Goal: Task Accomplishment & Management: Manage account settings

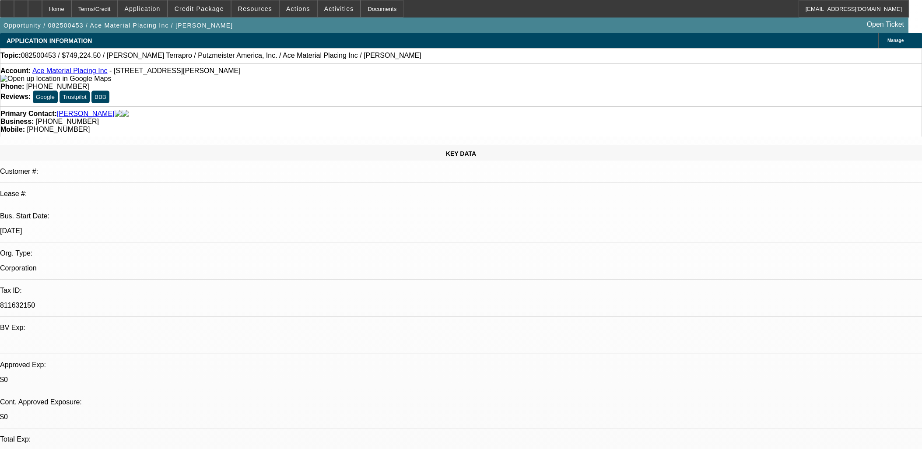
select select "0"
select select "6"
drag, startPoint x: 0, startPoint y: 0, endPoint x: 219, endPoint y: 100, distance: 240.5
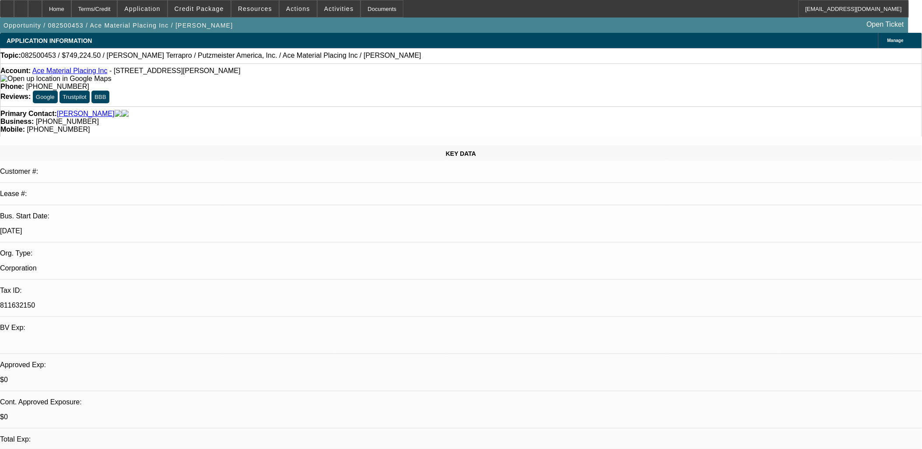
click at [219, 110] on div "Primary Contact: Lange, Jonathon" at bounding box center [460, 114] width 921 height 8
drag, startPoint x: 219, startPoint y: 100, endPoint x: 228, endPoint y: 164, distance: 64.6
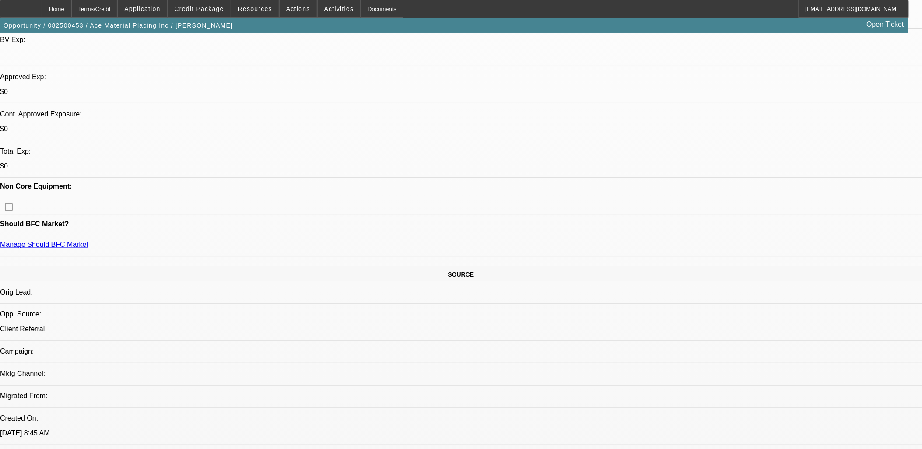
scroll to position [0, 0]
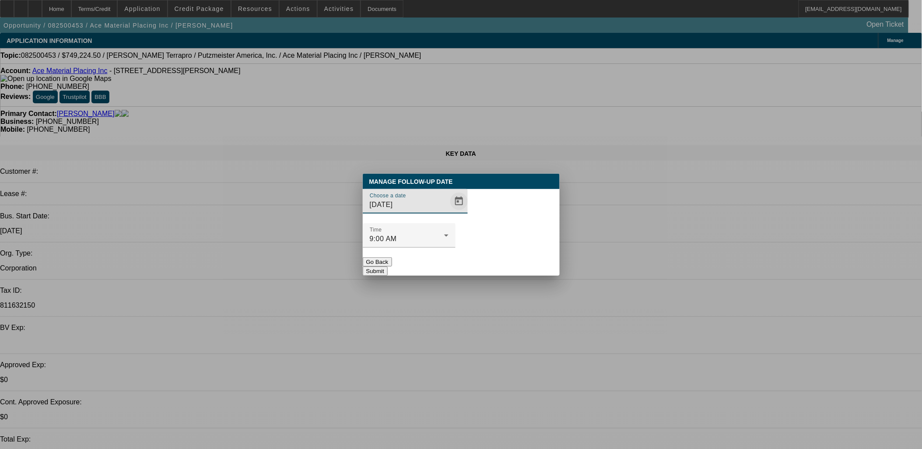
click at [449, 212] on span "Open calendar" at bounding box center [459, 201] width 21 height 21
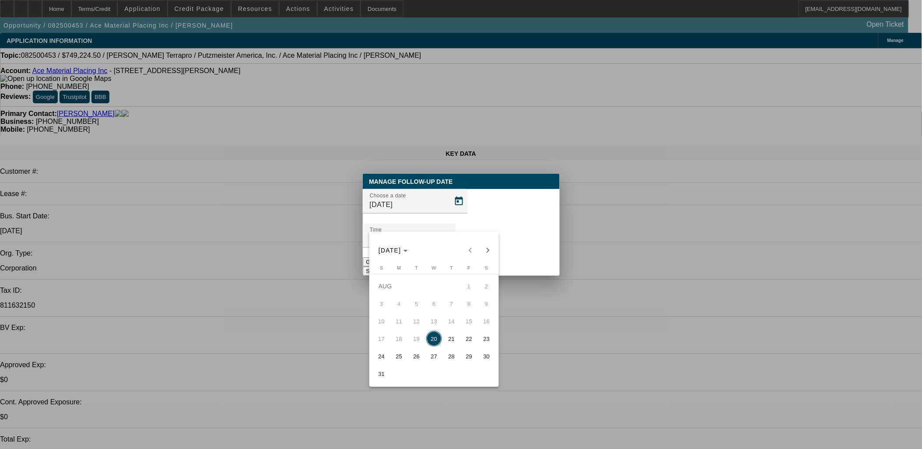
click at [383, 357] on span "24" at bounding box center [382, 356] width 16 height 16
type input "8/24/2025"
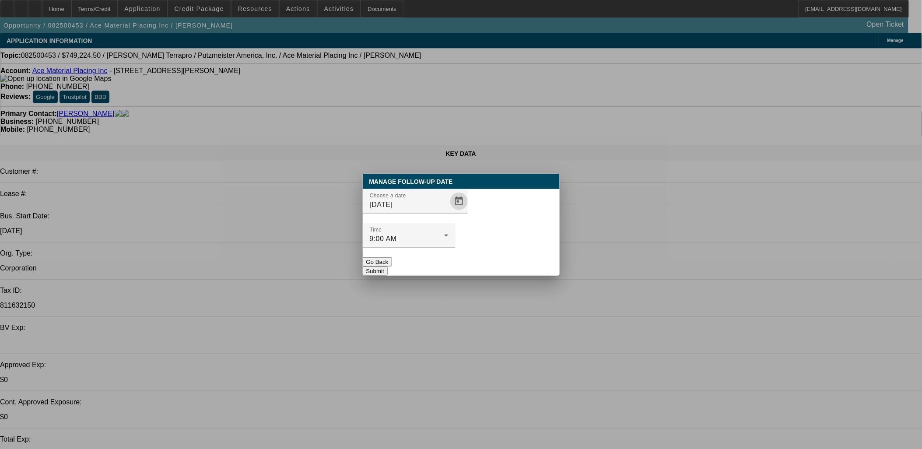
click at [388, 267] on button "Submit" at bounding box center [375, 271] width 25 height 9
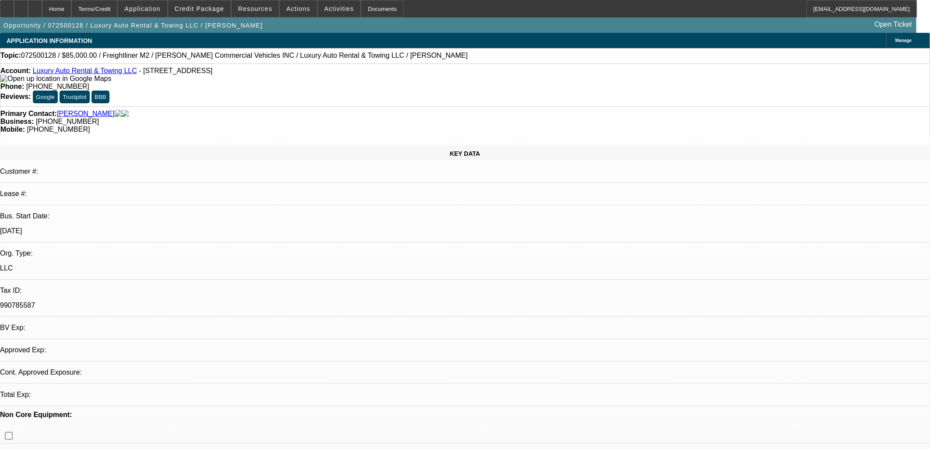
select select "0"
select select "2"
select select "0"
select select "2"
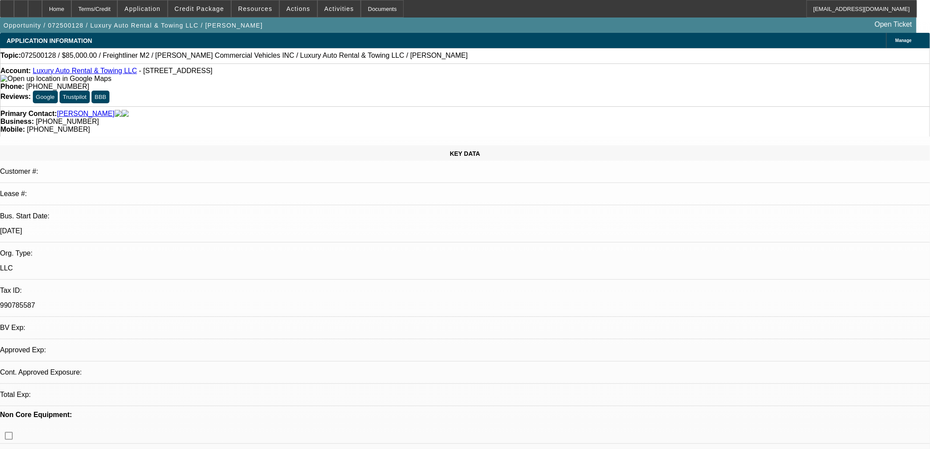
select select "0"
select select "2"
select select "0"
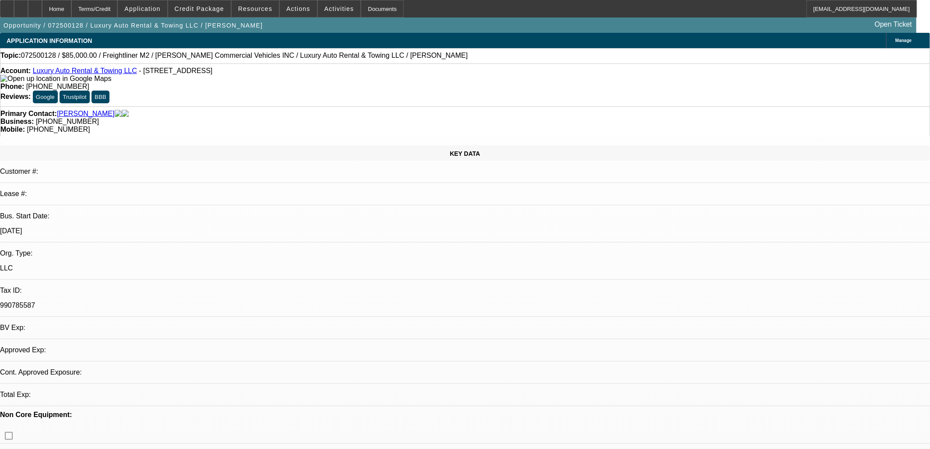
select select "2"
select select "0"
select select "1"
select select "2"
select select "6"
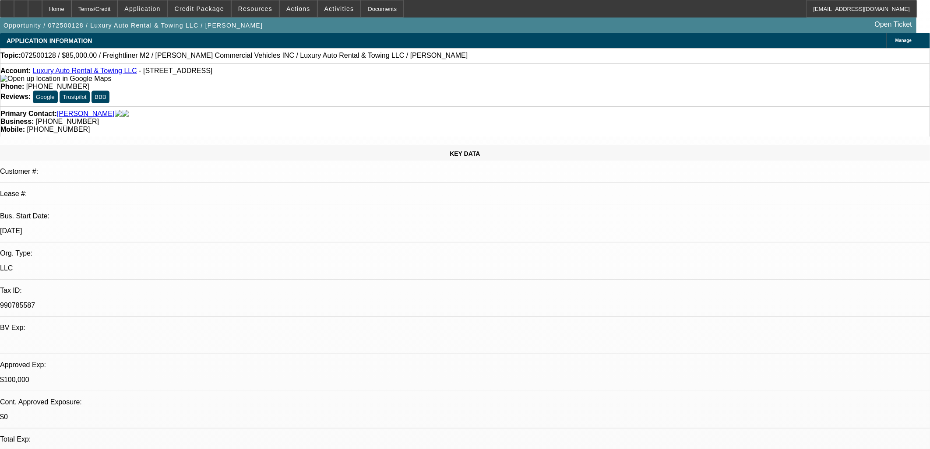
select select "1"
select select "2"
select select "6"
select select "1"
select select "2"
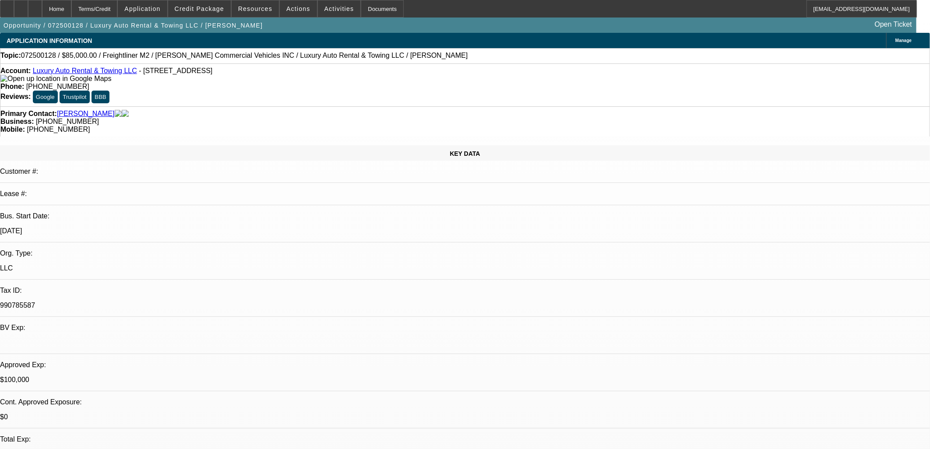
select select "6"
select select "1"
select select "2"
select select "6"
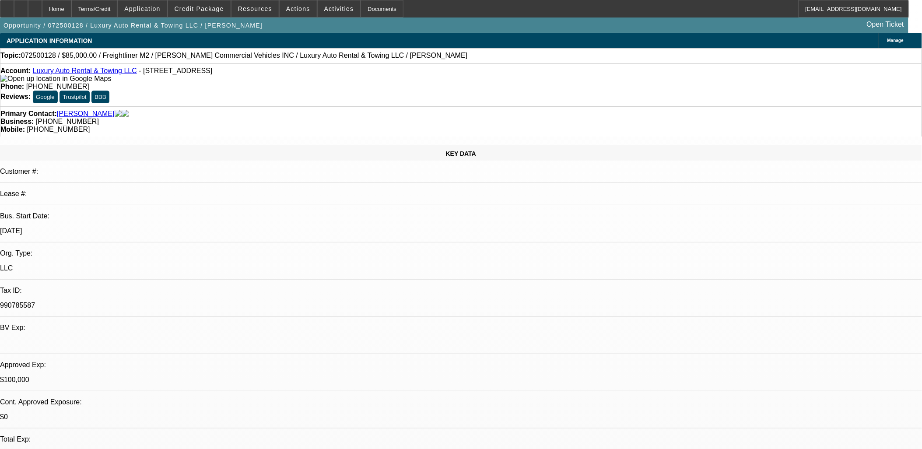
scroll to position [351, 0]
drag, startPoint x: 706, startPoint y: 211, endPoint x: 702, endPoint y: 212, distance: 4.6
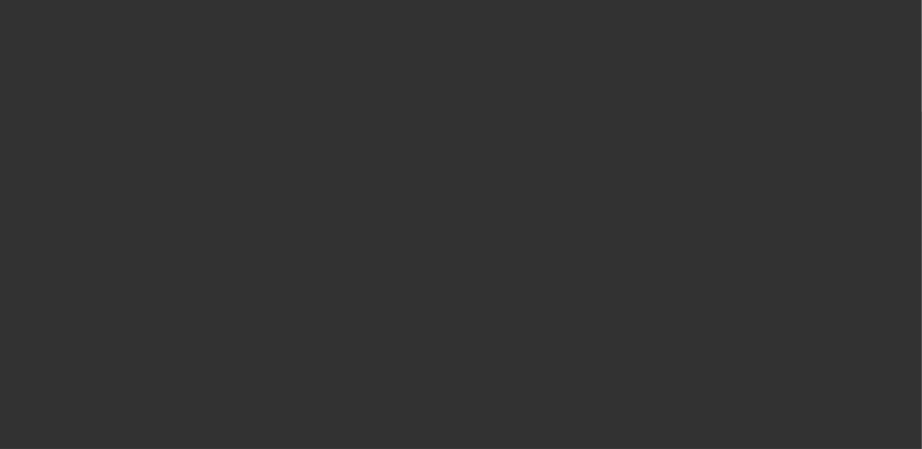
drag, startPoint x: 427, startPoint y: 222, endPoint x: 430, endPoint y: 226, distance: 4.7
click at [427, 210] on input "[DATE]" at bounding box center [409, 205] width 79 height 11
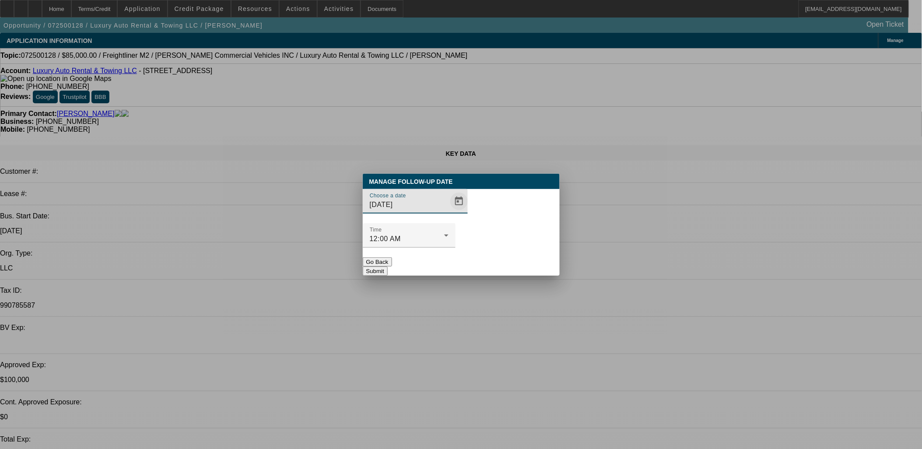
click at [449, 212] on span "Open calendar" at bounding box center [459, 201] width 21 height 21
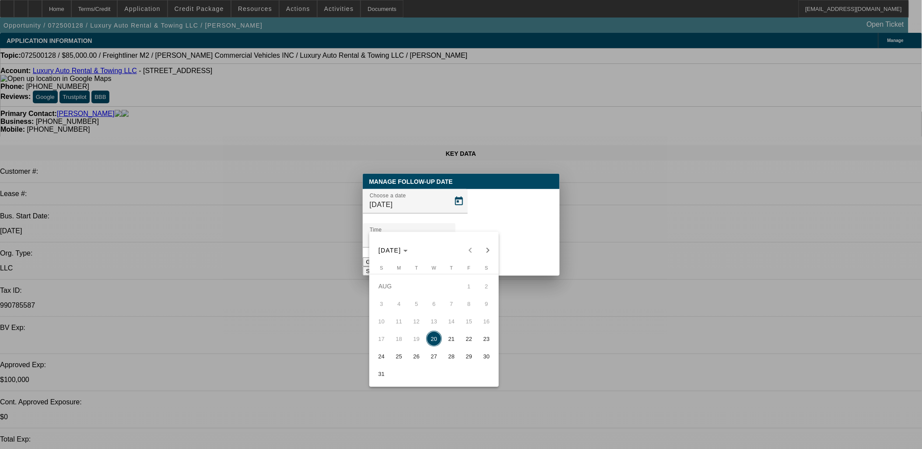
drag, startPoint x: 431, startPoint y: 353, endPoint x: 396, endPoint y: 355, distance: 35.1
click at [396, 355] on tr "24 25 26 27 28 29 30" at bounding box center [434, 356] width 123 height 18
click at [396, 355] on span "25" at bounding box center [399, 356] width 16 height 16
type input "8/25/2025"
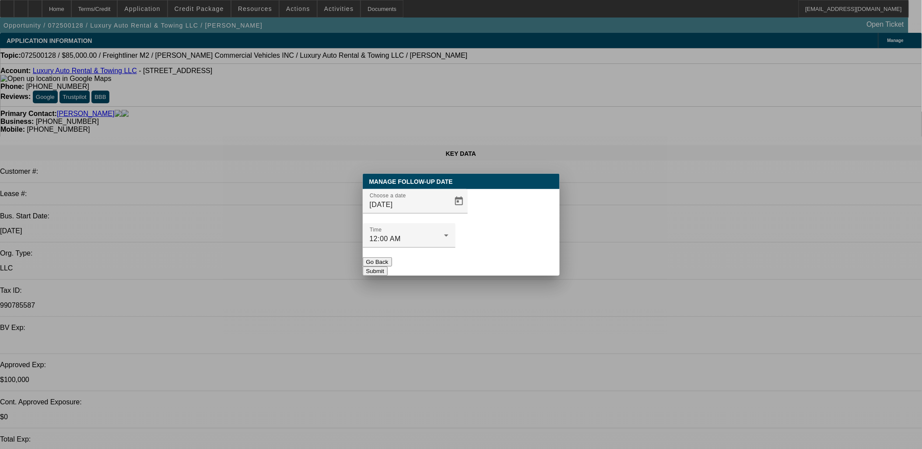
drag, startPoint x: 506, startPoint y: 211, endPoint x: 488, endPoint y: 246, distance: 39.5
click at [388, 267] on button "Submit" at bounding box center [375, 271] width 25 height 9
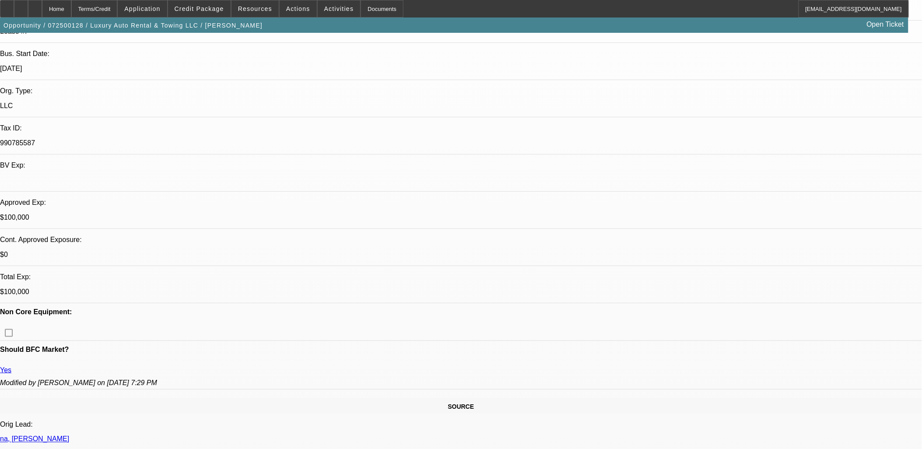
scroll to position [97, 0]
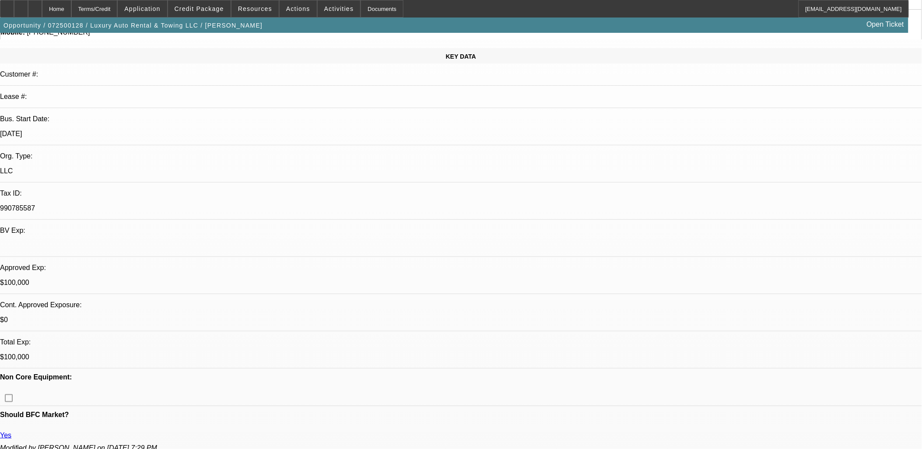
drag, startPoint x: 526, startPoint y: 202, endPoint x: 92, endPoint y: -27, distance: 490.0
click at [92, 0] on html "Home Terms/Credit Application Credit Package Resources Actions Activities Docum…" at bounding box center [461, 127] width 922 height 449
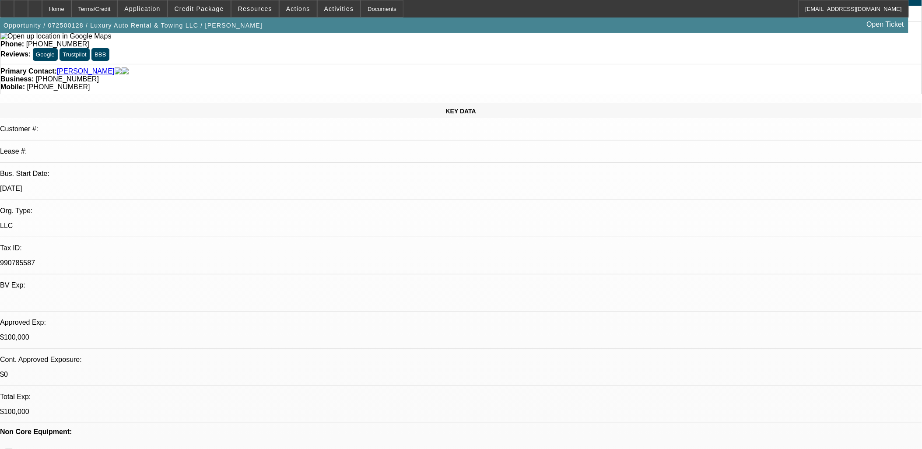
scroll to position [25, 0]
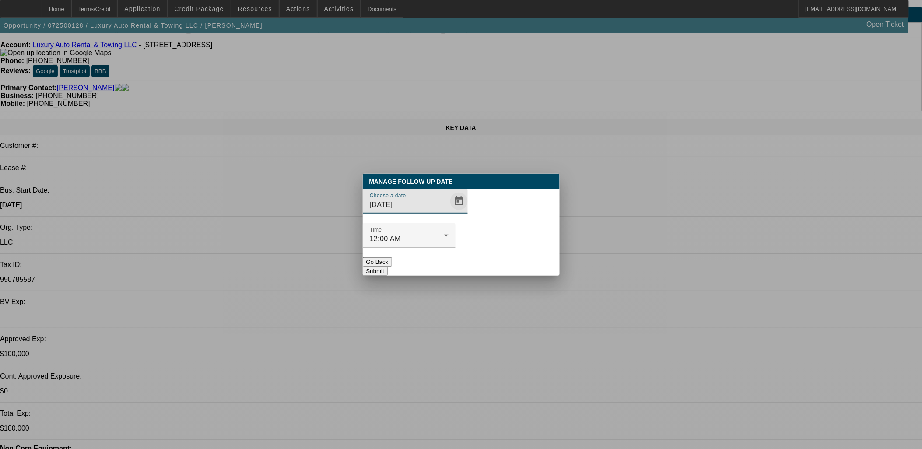
click at [453, 212] on span "Open calendar" at bounding box center [459, 201] width 21 height 21
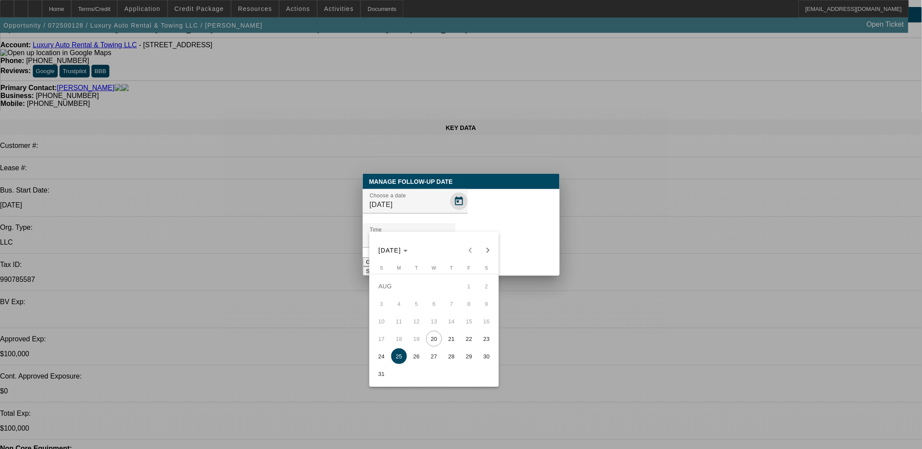
click at [449, 212] on div at bounding box center [461, 224] width 922 height 449
click at [449, 212] on span "Open calendar" at bounding box center [459, 201] width 21 height 21
click at [385, 356] on span "24" at bounding box center [382, 356] width 16 height 16
type input "8/24/2025"
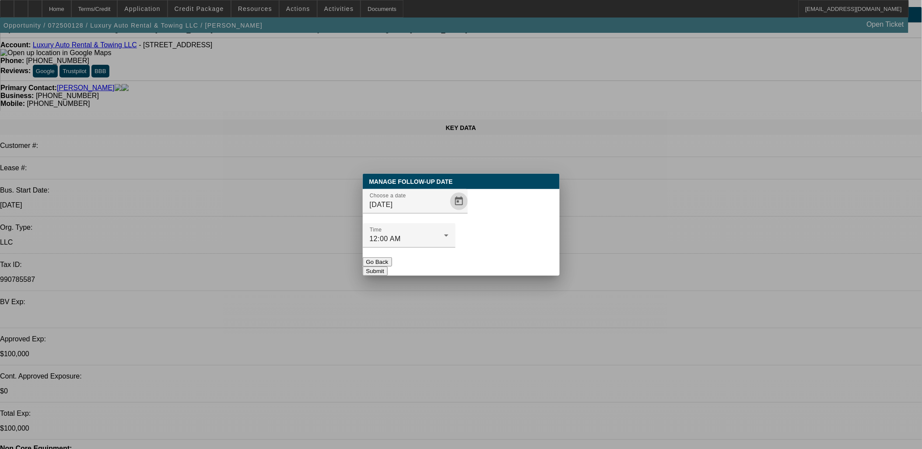
click at [388, 267] on button "Submit" at bounding box center [375, 271] width 25 height 9
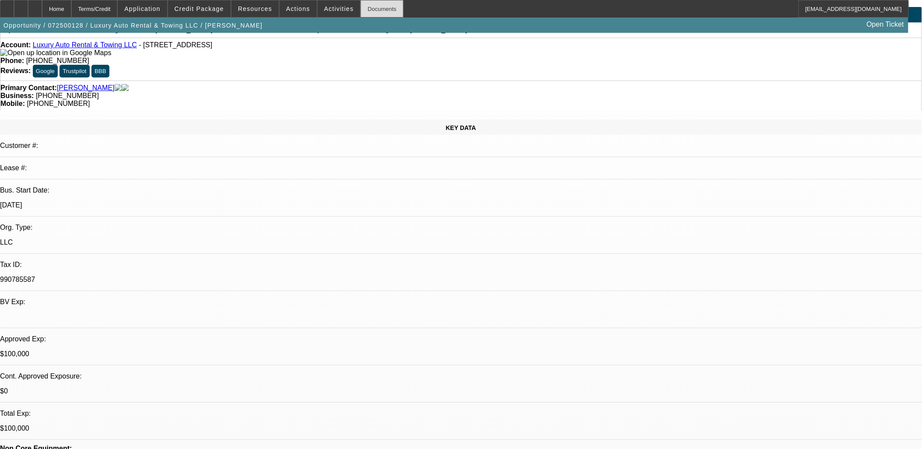
scroll to position [25, 0]
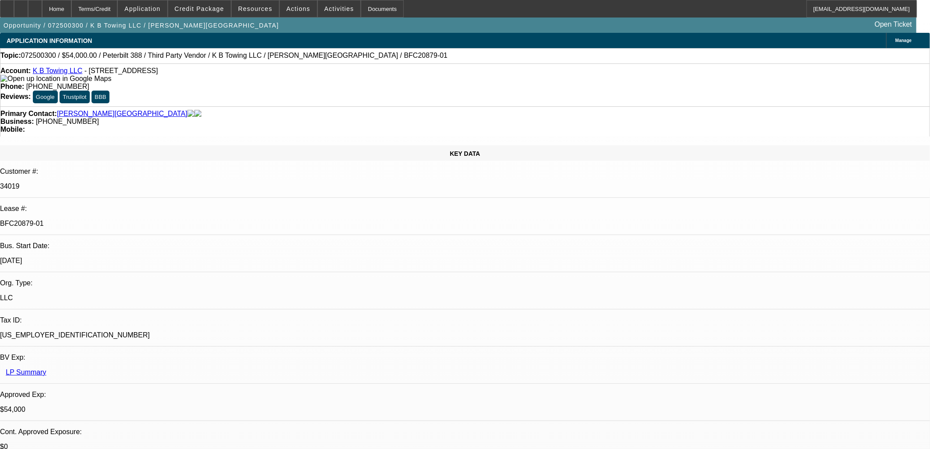
select select "0"
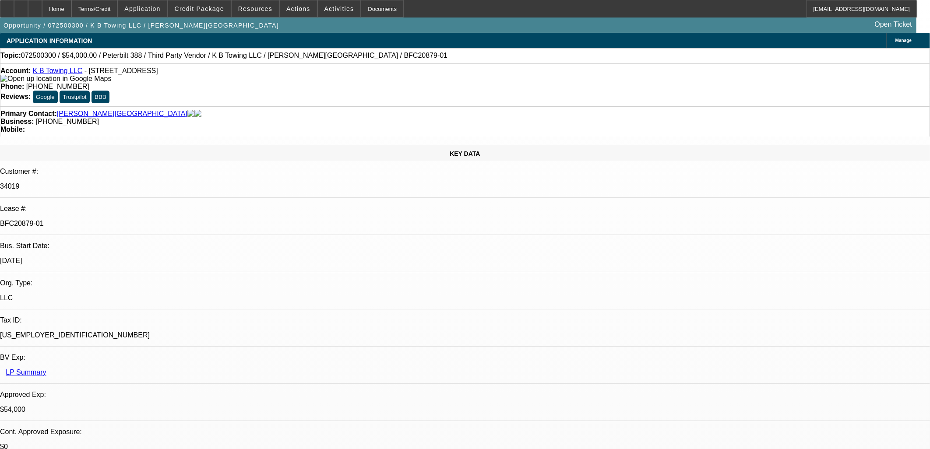
select select "0"
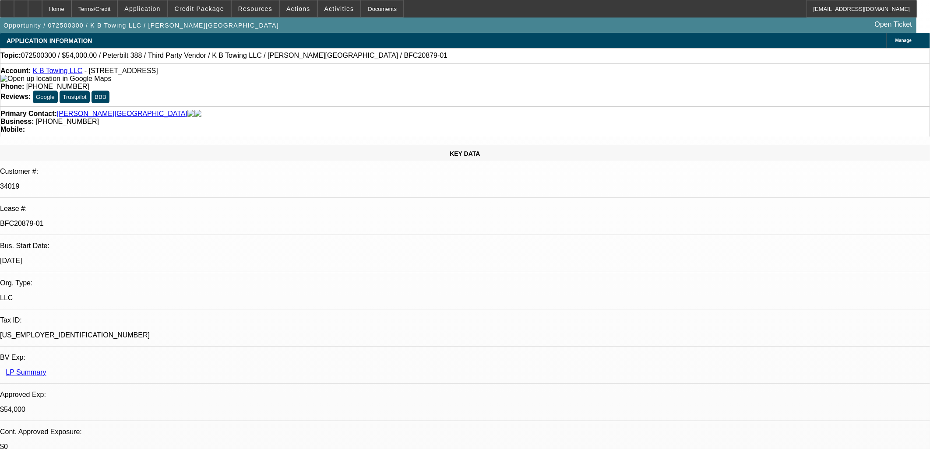
select select "0"
select select "1"
select select "6"
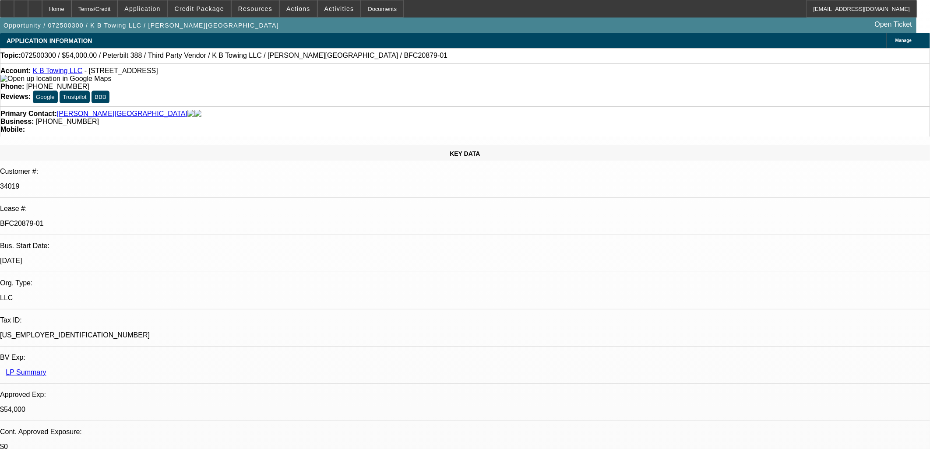
select select "1"
select select "6"
select select "1"
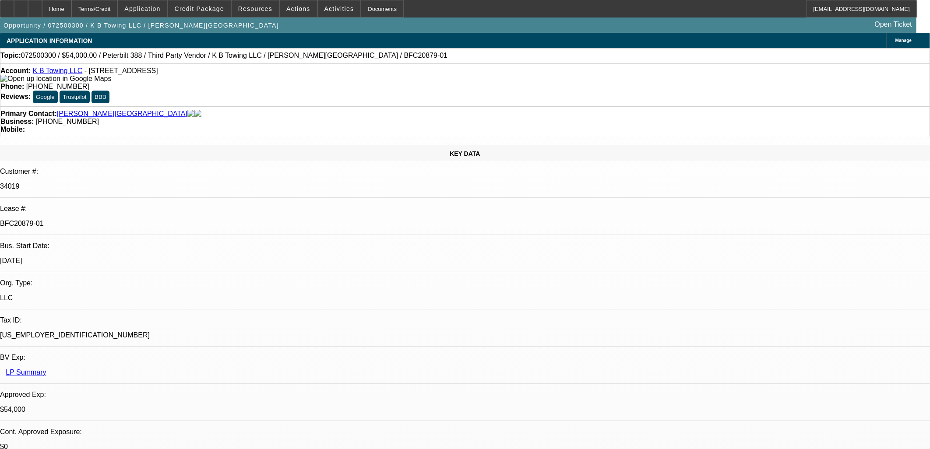
select select "6"
select select "1"
select select "6"
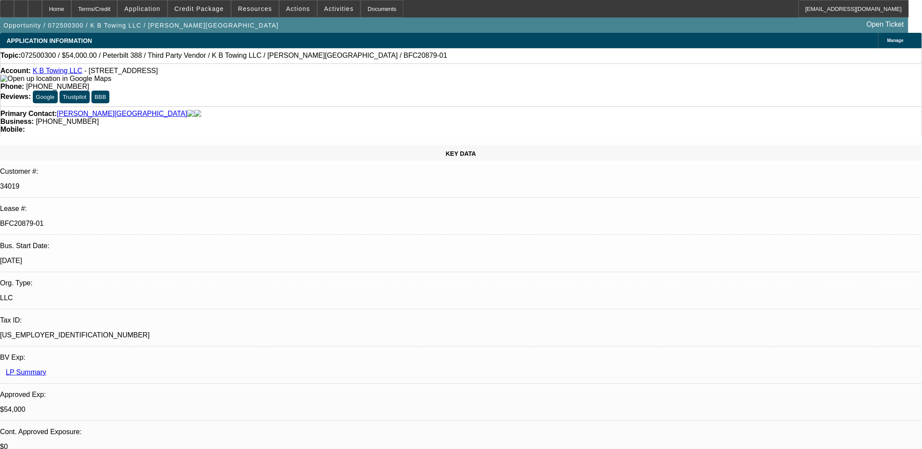
scroll to position [1979, 0]
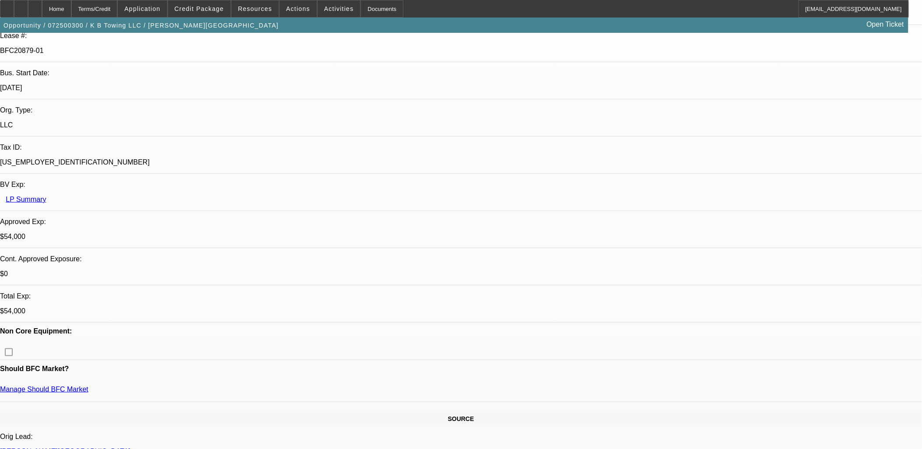
scroll to position [146, 0]
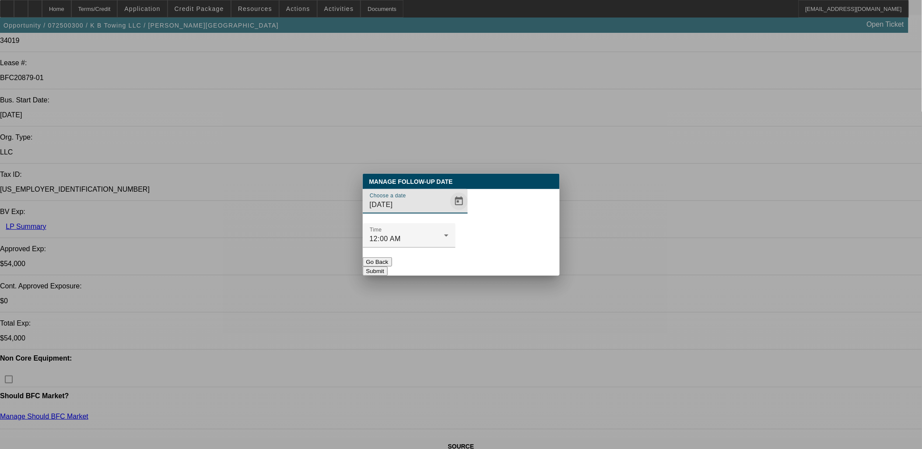
click at [449, 212] on span "Open calendar" at bounding box center [459, 201] width 21 height 21
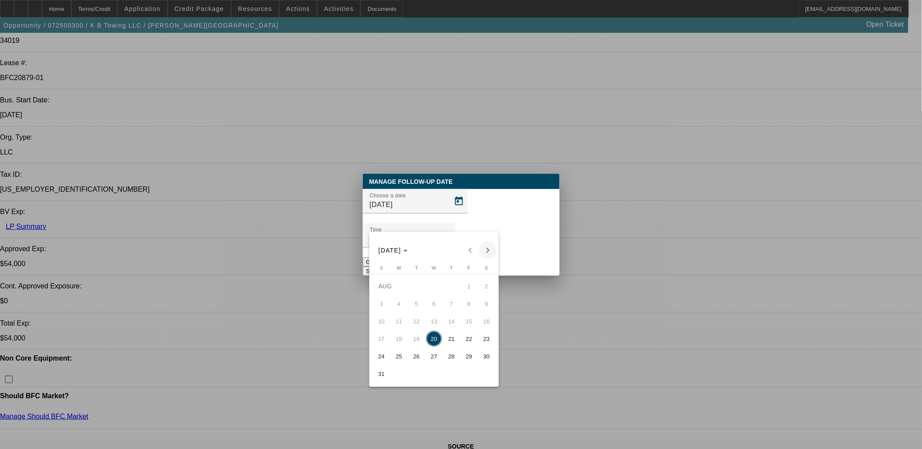
click at [484, 246] on span "Next month" at bounding box center [488, 251] width 18 height 18
click at [436, 304] on span "3" at bounding box center [434, 304] width 16 height 16
type input "9/3/2025"
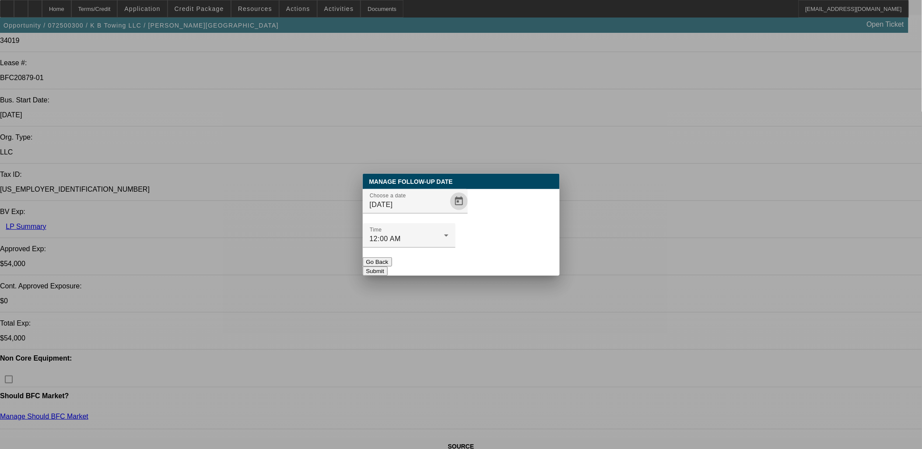
click at [388, 267] on button "Submit" at bounding box center [375, 271] width 25 height 9
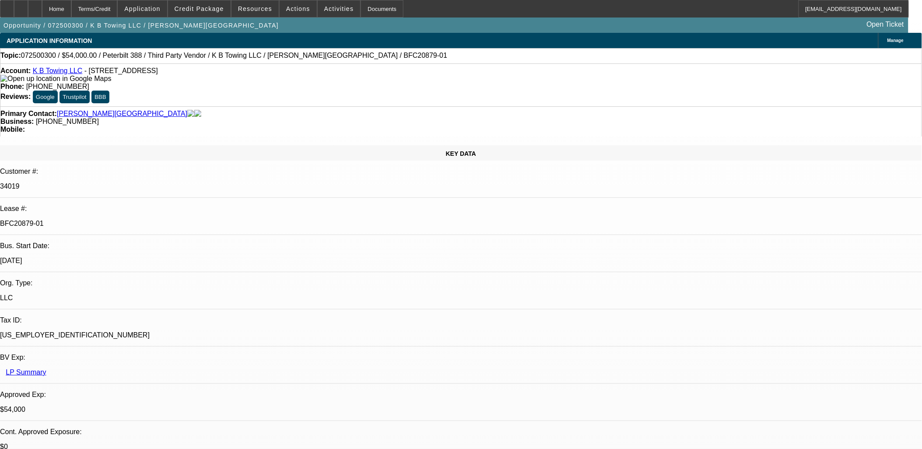
click at [66, 68] on div "Account: K B Towing LLC - 24610 Pin Cushion Rd, Leonardtown, MD 20650 Phone: (2…" at bounding box center [461, 84] width 922 height 43
click at [67, 68] on div "Account: K B Towing LLC - 24610 Pin Cushion Rd, Leonardtown, MD 20650" at bounding box center [460, 75] width 921 height 16
click at [67, 70] on link "K B Towing LLC" at bounding box center [58, 70] width 50 height 7
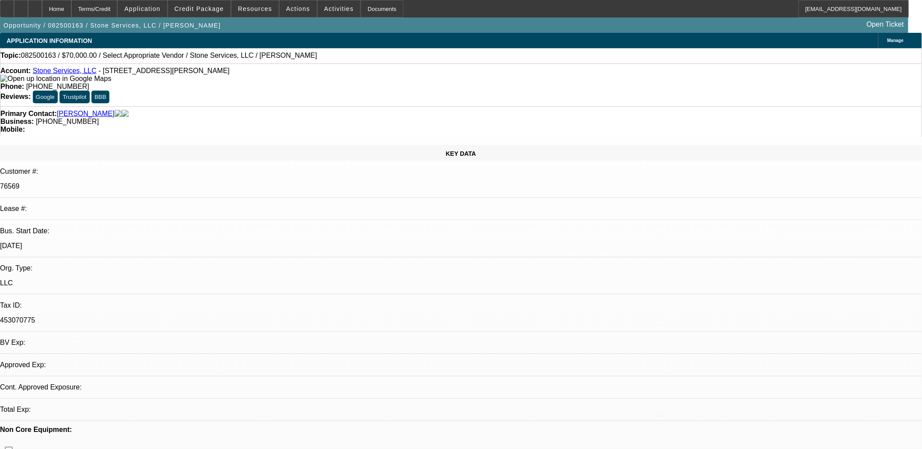
select select "0"
select select "2"
select select "0.1"
select select "1"
select select "2"
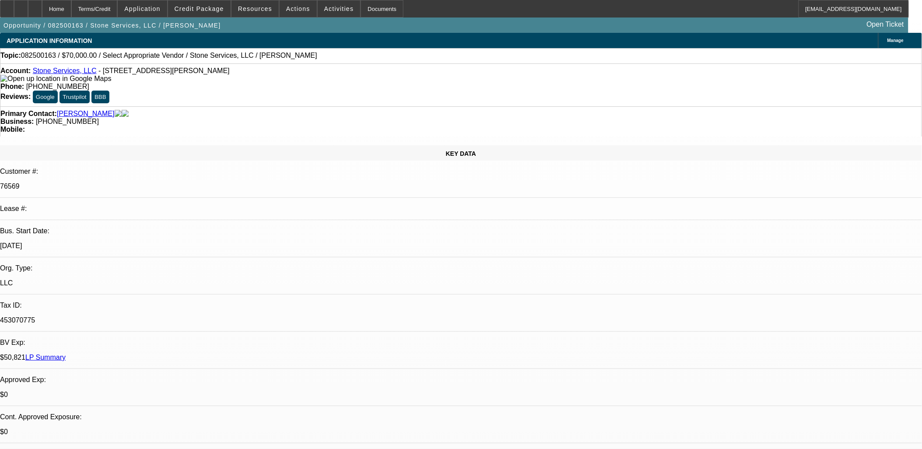
select select "4"
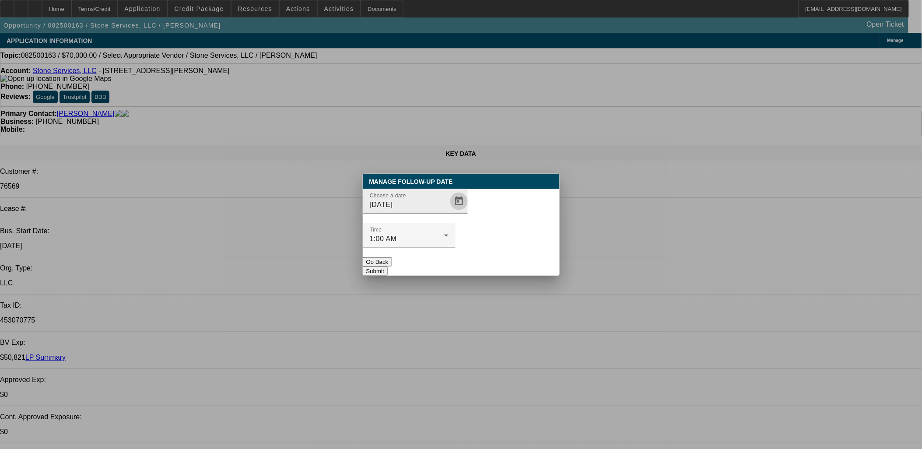
click at [449, 212] on span "Open calendar" at bounding box center [459, 201] width 21 height 21
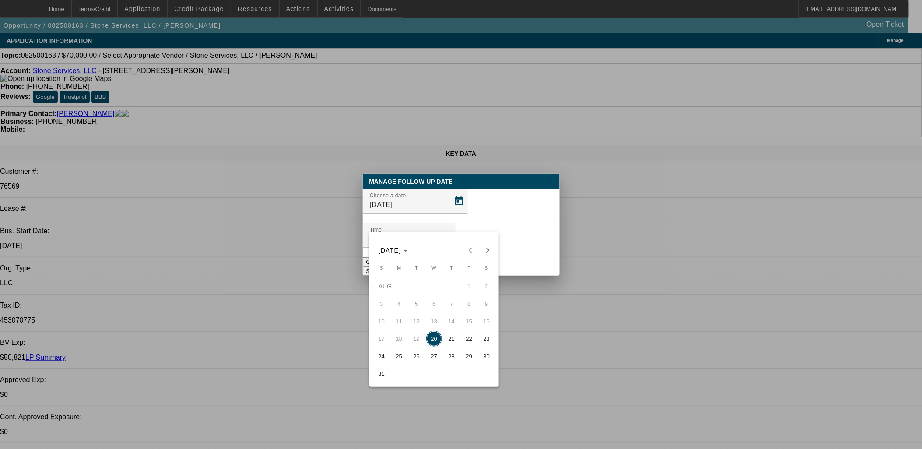
click at [397, 354] on span "25" at bounding box center [399, 356] width 16 height 16
type input "8/25/2025"
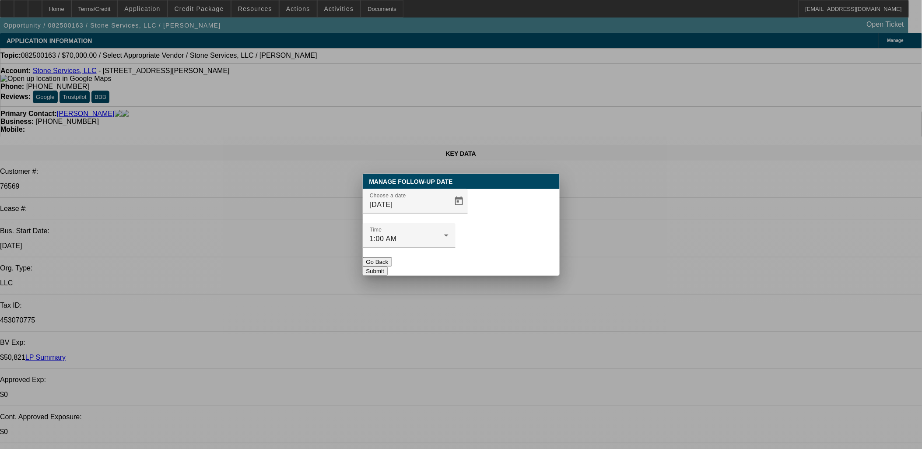
click at [388, 267] on button "Submit" at bounding box center [375, 271] width 25 height 9
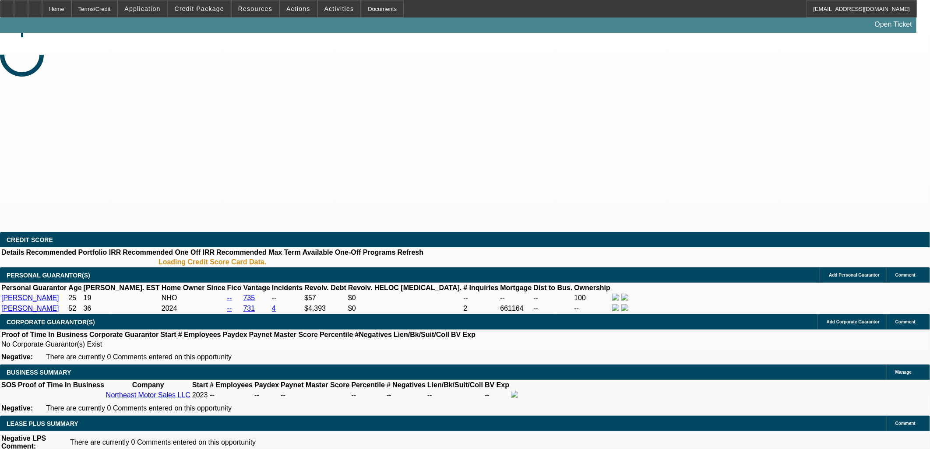
select select "0"
select select "0.1"
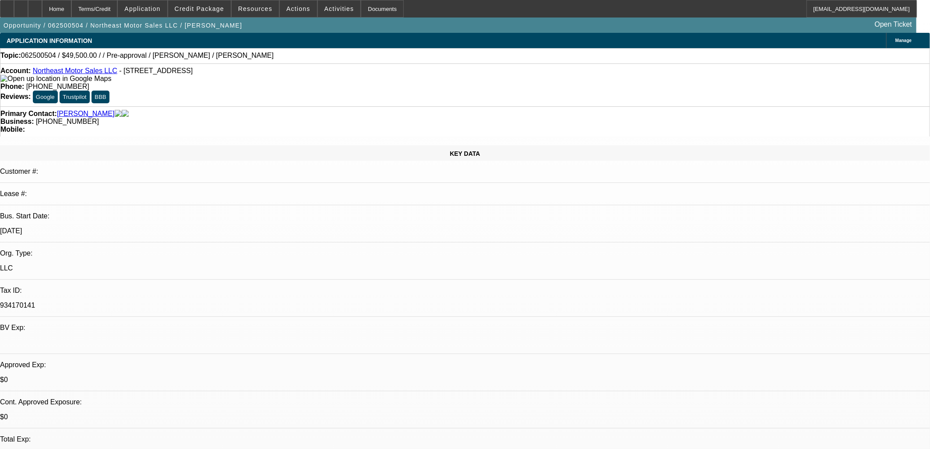
select select "1"
select select "4"
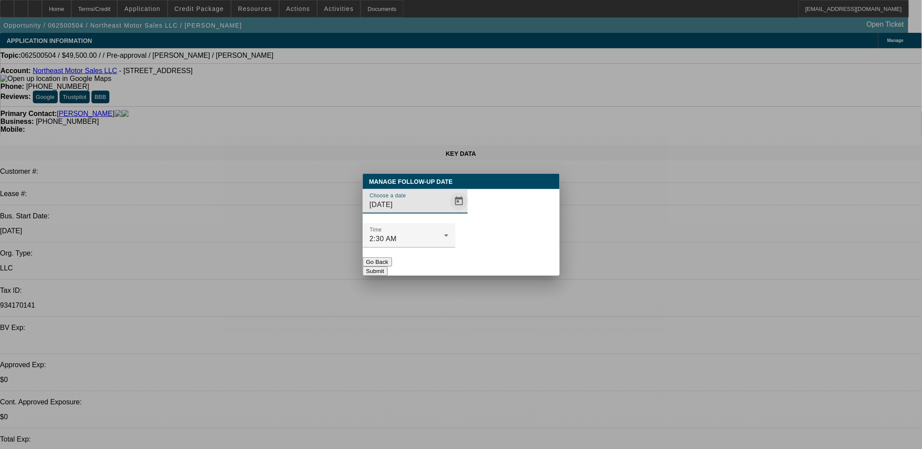
click at [449, 212] on span "Open calendar" at bounding box center [459, 201] width 21 height 21
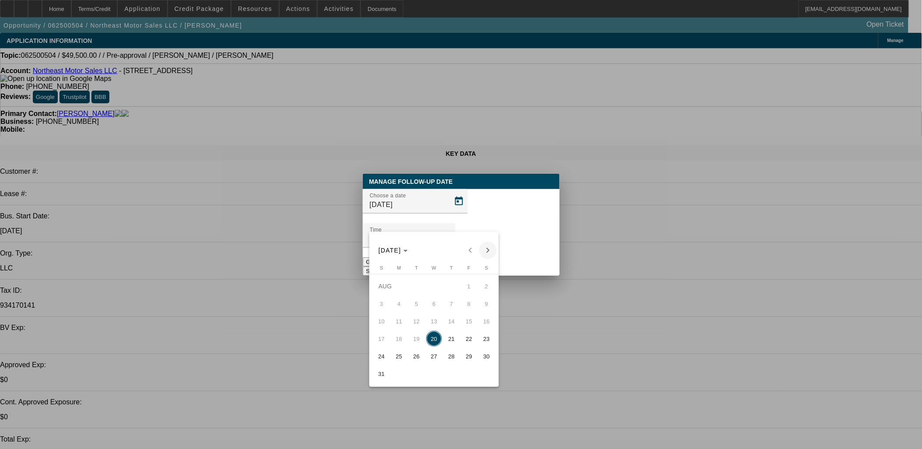
click at [486, 253] on span "Next month" at bounding box center [488, 251] width 18 height 18
click at [435, 302] on span "3" at bounding box center [434, 304] width 16 height 16
type input "9/3/2025"
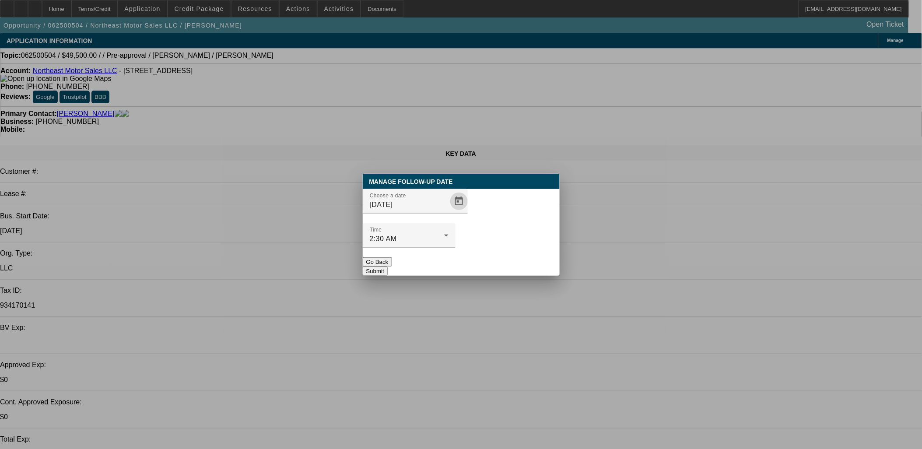
click at [388, 267] on button "Submit" at bounding box center [375, 271] width 25 height 9
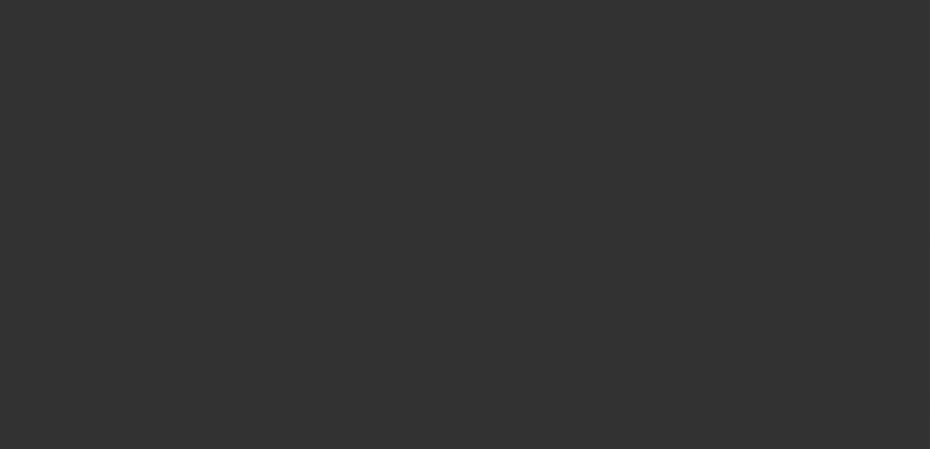
select select "0"
select select "2"
select select "0.1"
select select "1"
select select "2"
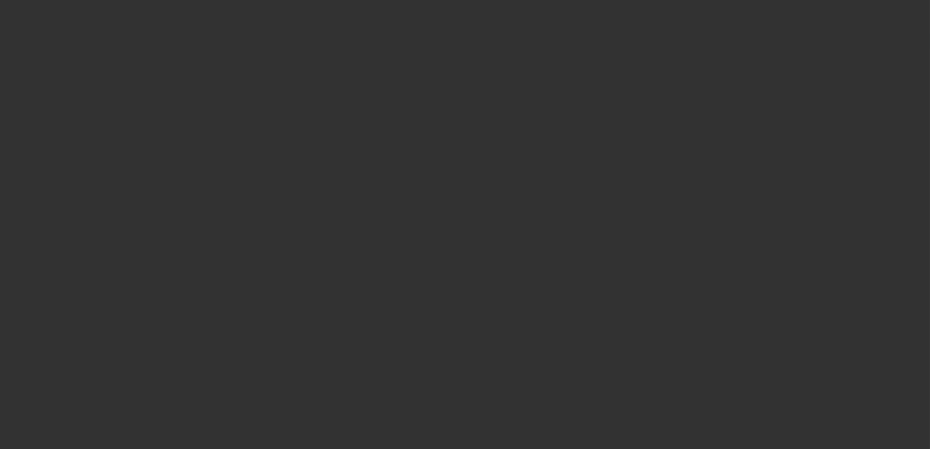
select select "4"
select select "0"
select select "2"
select select "0.1"
select select "1"
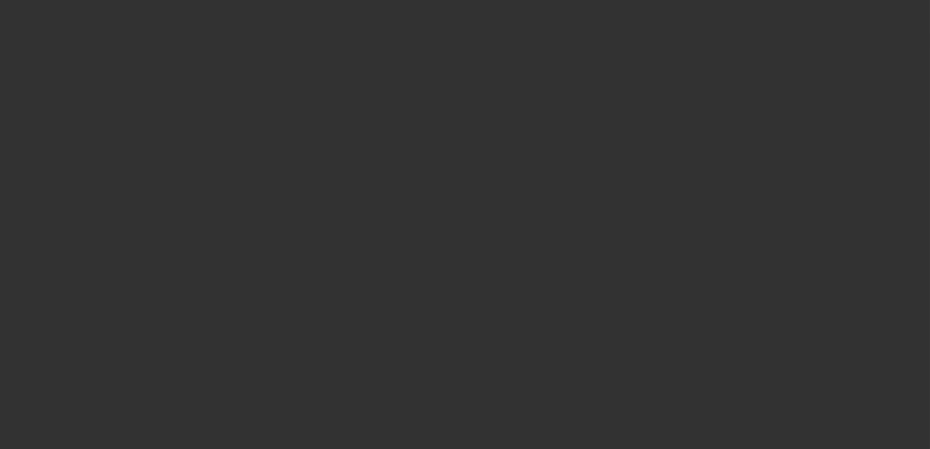
select select "2"
select select "4"
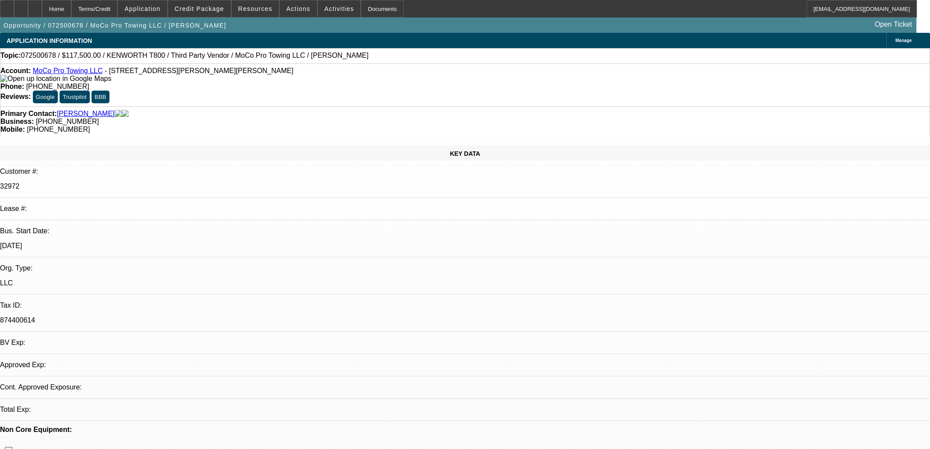
select select "0"
select select "0.1"
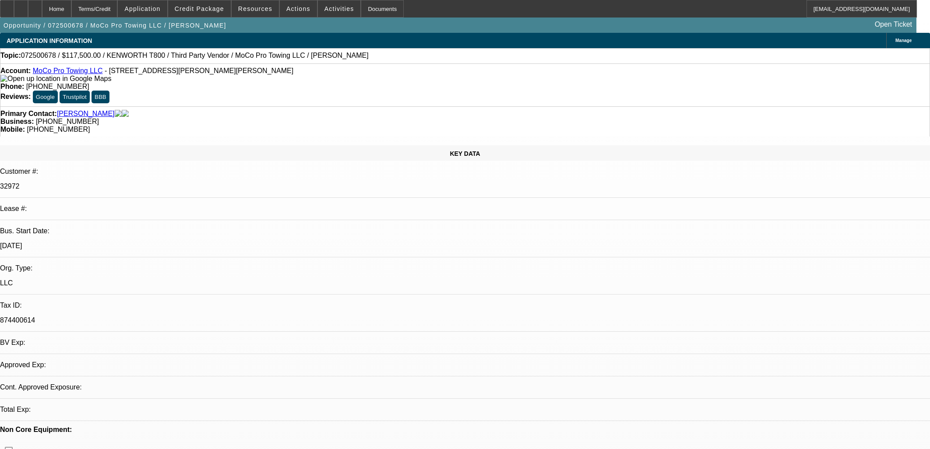
select select "0"
select select "0.1"
select select "0"
select select "1"
select select "2"
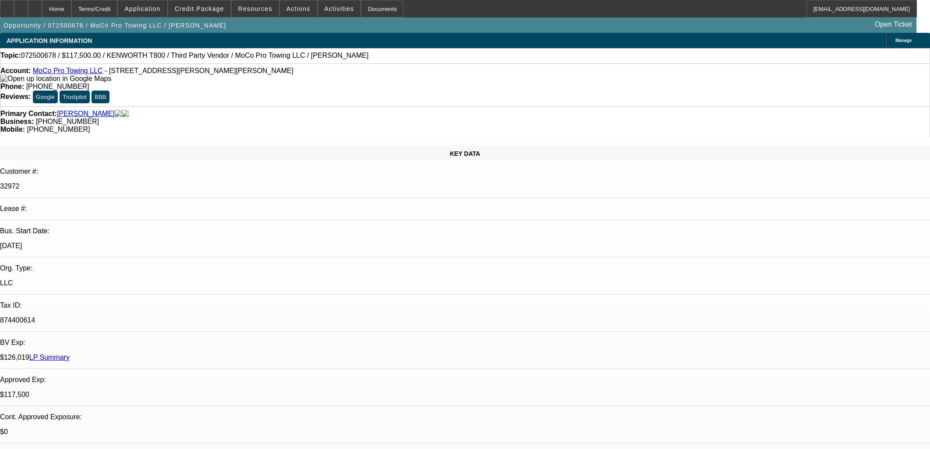
select select "6"
select select "1"
select select "2"
select select "6"
select select "1"
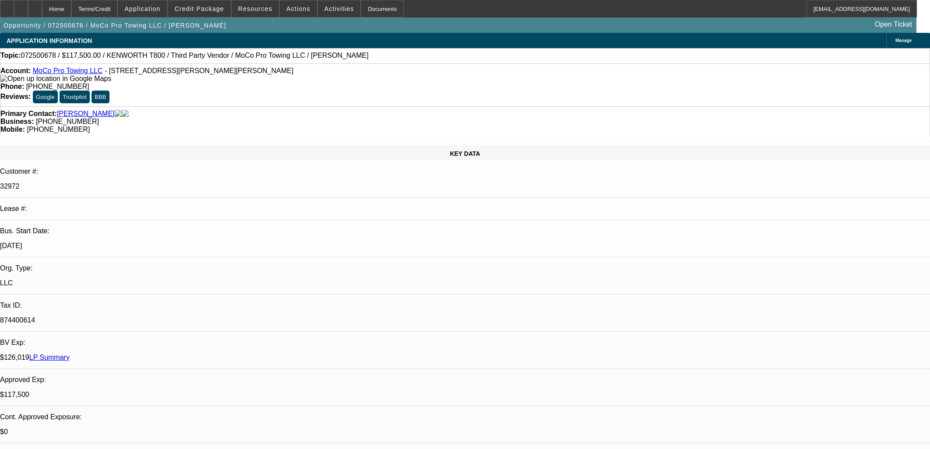
select select "2"
select select "6"
select select "1"
select select "2"
select select "6"
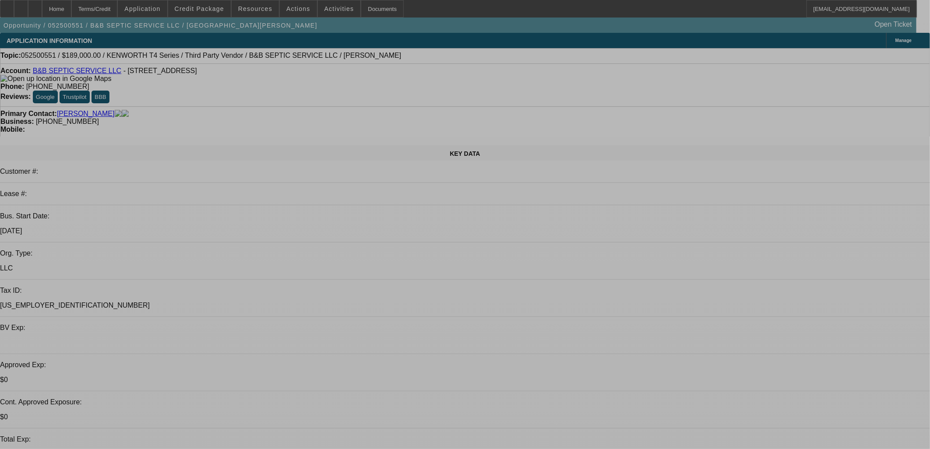
select select "0.1"
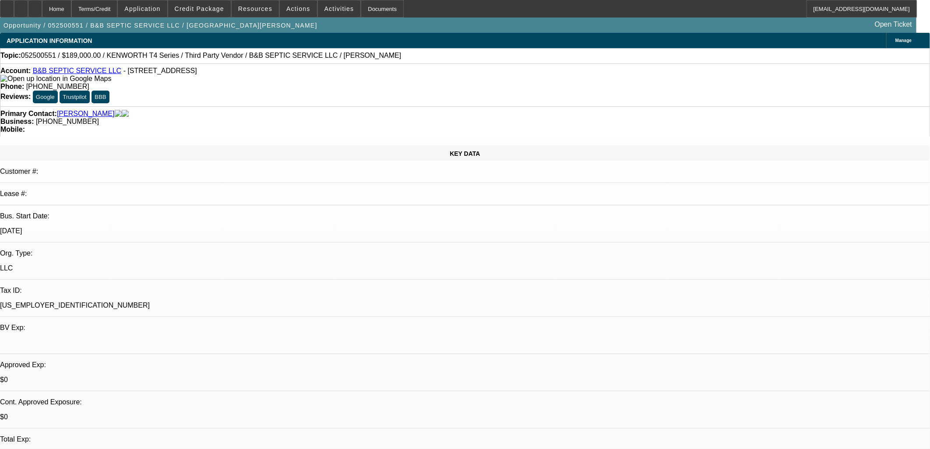
select select "2"
select select "0"
select select "6"
select select "0.1"
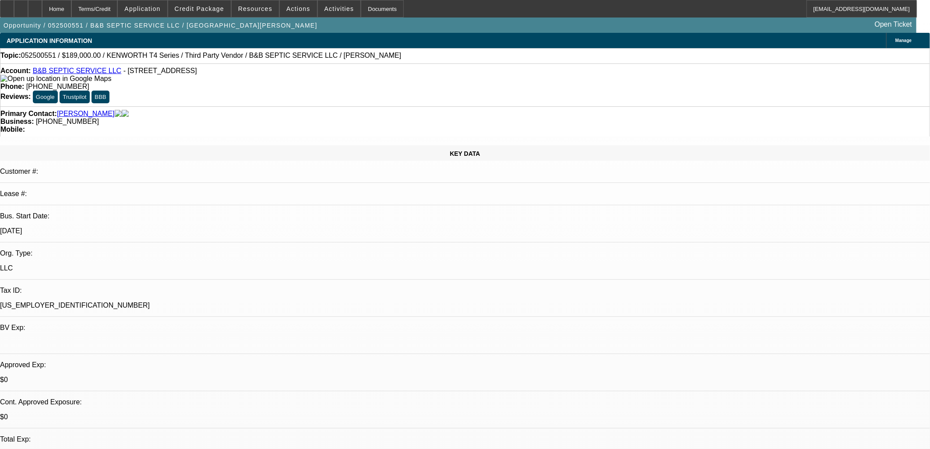
select select "2"
select select "0"
select select "6"
select select "2"
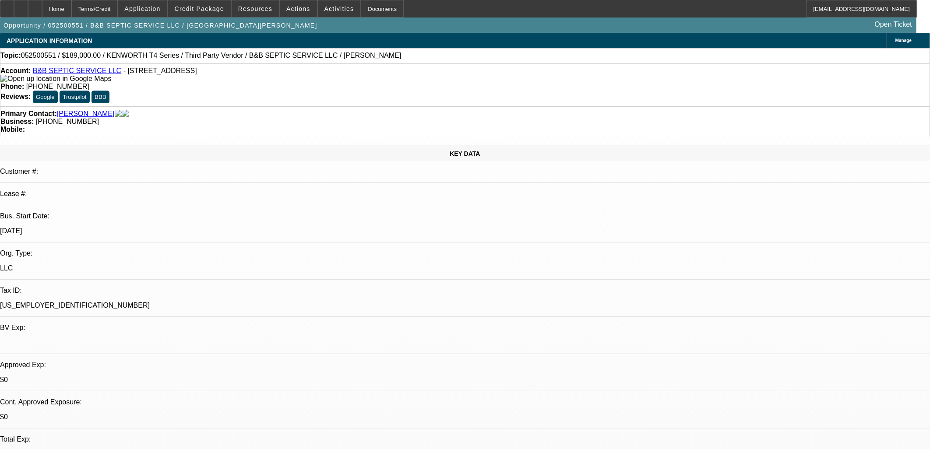
select select "2"
select select "0"
select select "6"
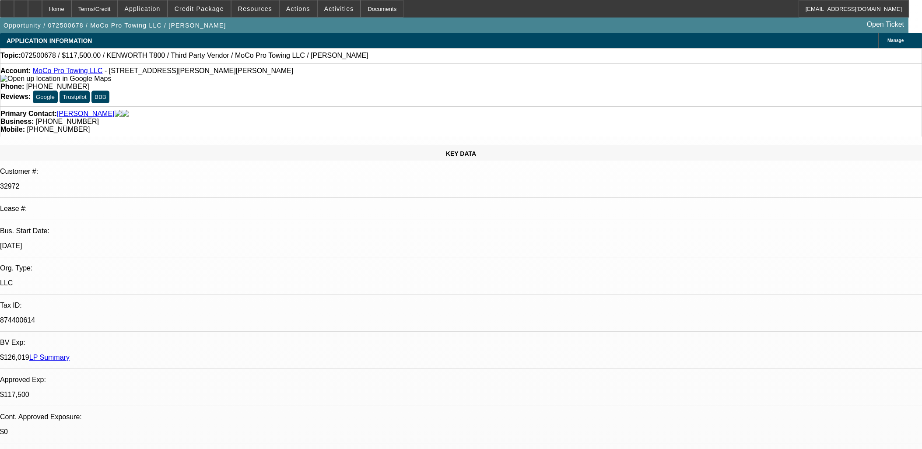
select select "0"
select select "2"
select select "0"
select select "6"
select select "0"
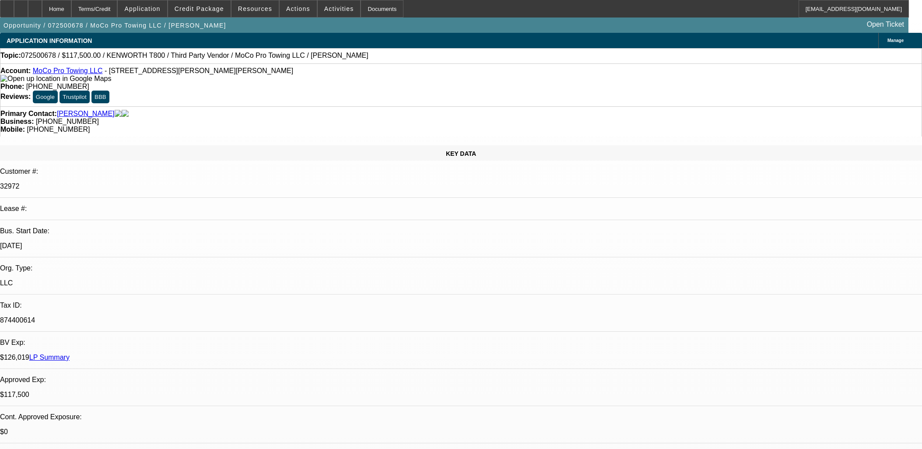
select select "2"
select select "0"
select select "6"
select select "0.1"
select select "2"
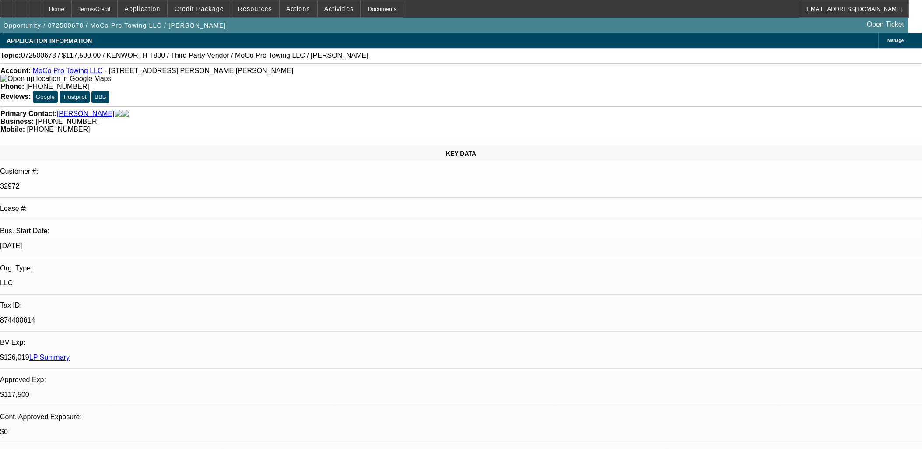
select select "0"
select select "6"
select select "0.1"
select select "2"
select select "0"
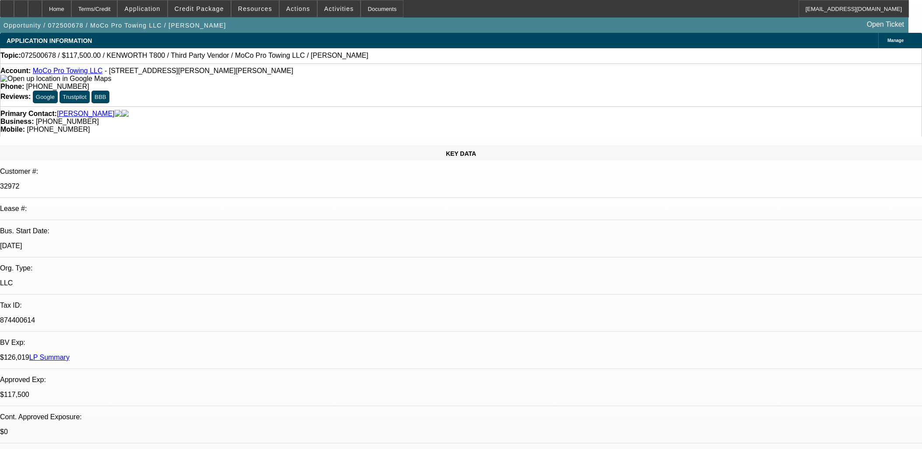
select select "6"
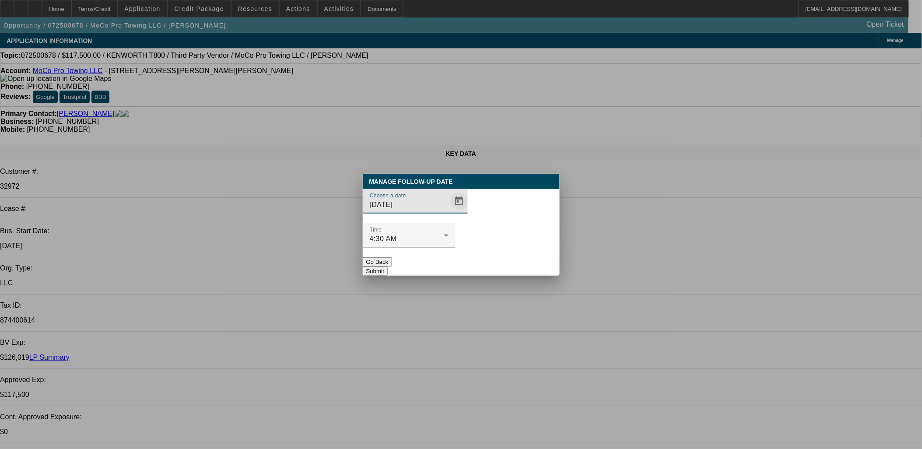
click at [449, 212] on span "Open calendar" at bounding box center [459, 201] width 21 height 21
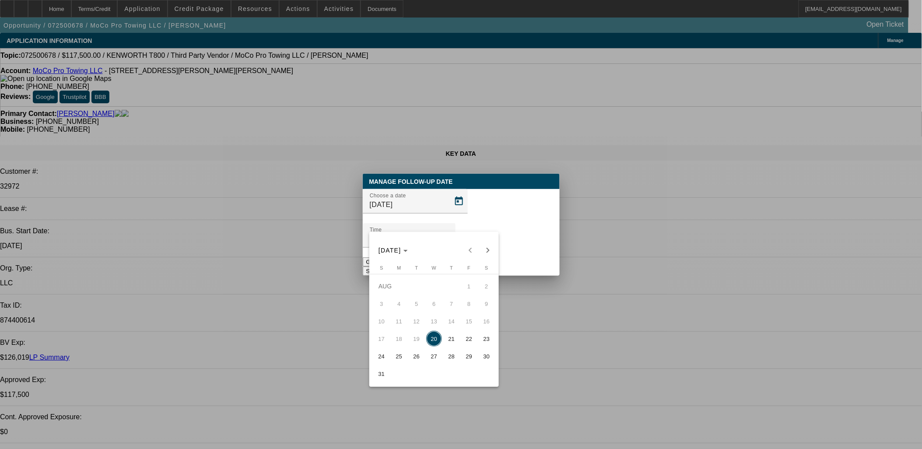
click at [420, 363] on span "26" at bounding box center [417, 356] width 16 height 16
type input "[DATE]"
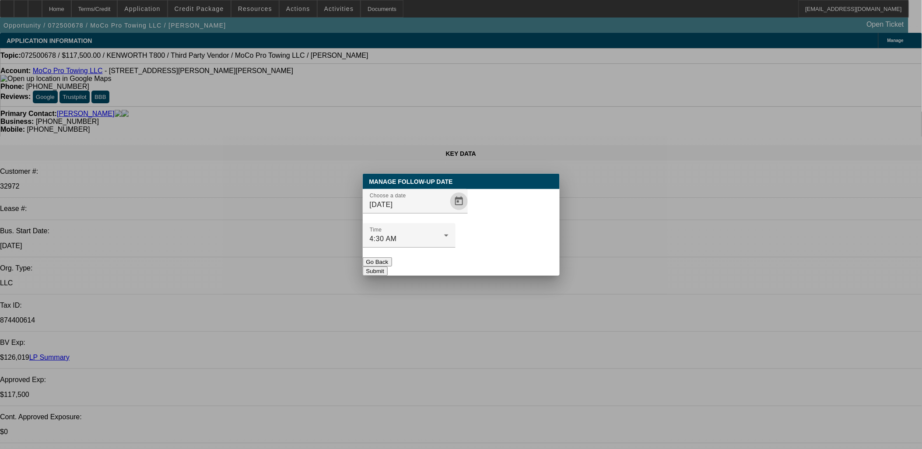
click at [388, 267] on button "Submit" at bounding box center [375, 271] width 25 height 9
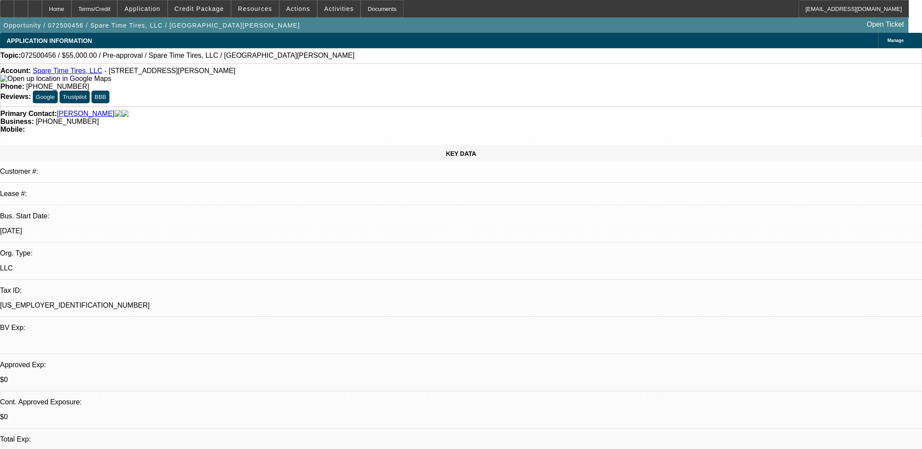
select select "0"
select select "2"
select select "0.1"
select select "4"
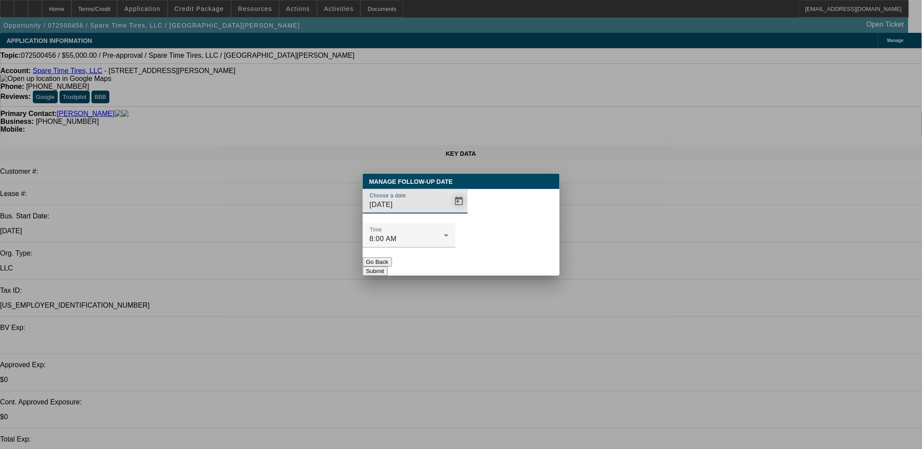
click at [449, 212] on span "Open calendar" at bounding box center [459, 201] width 21 height 21
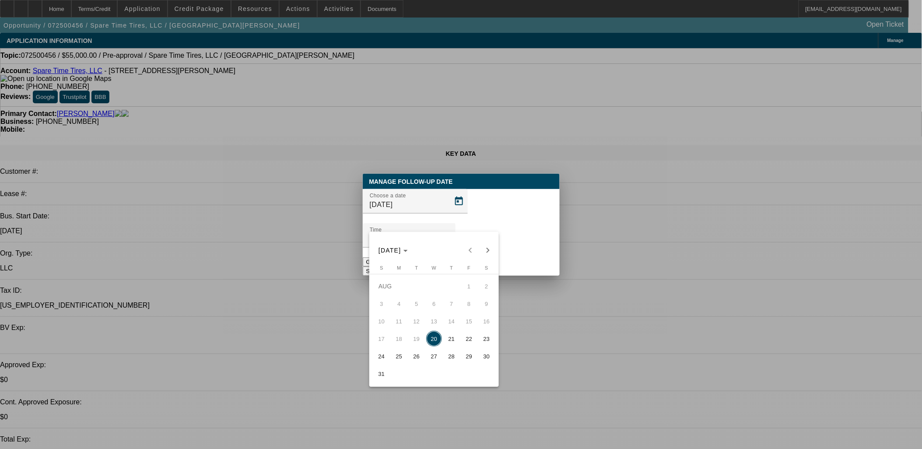
click at [418, 360] on span "26" at bounding box center [417, 356] width 16 height 16
type input "8/26/2025"
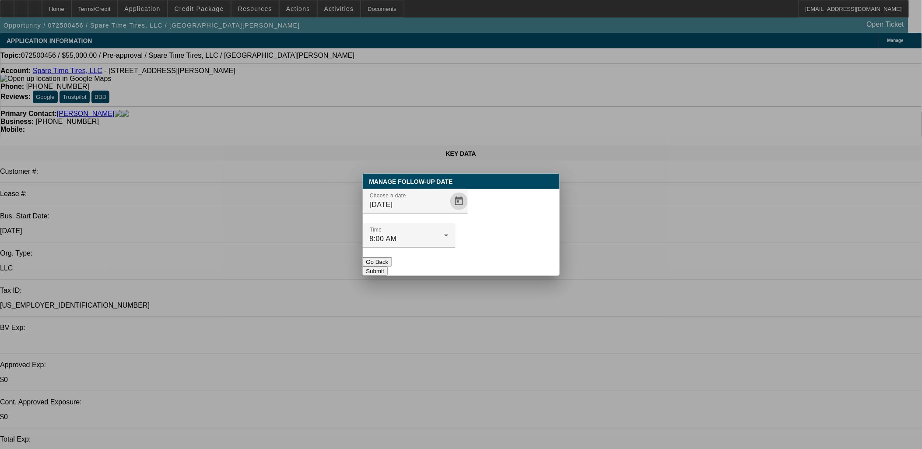
click at [388, 267] on button "Submit" at bounding box center [375, 271] width 25 height 9
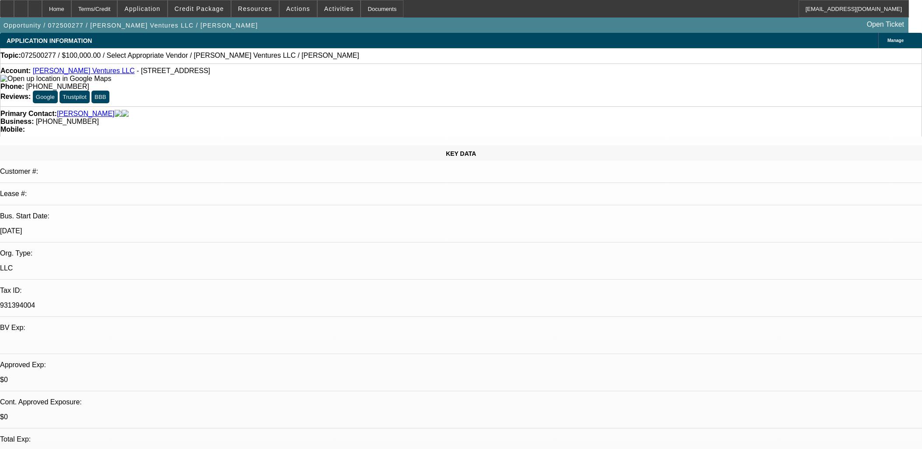
select select "0"
select select "2"
select select "0.1"
select select "4"
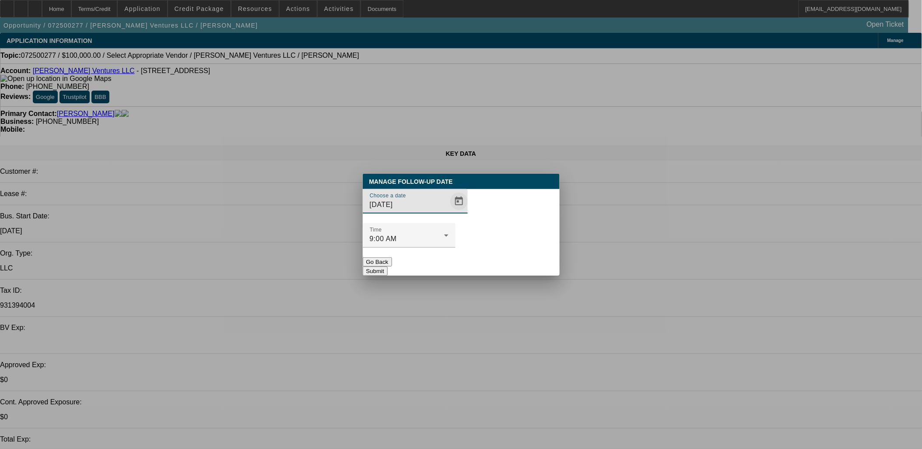
click at [449, 212] on span "Open calendar" at bounding box center [459, 201] width 21 height 21
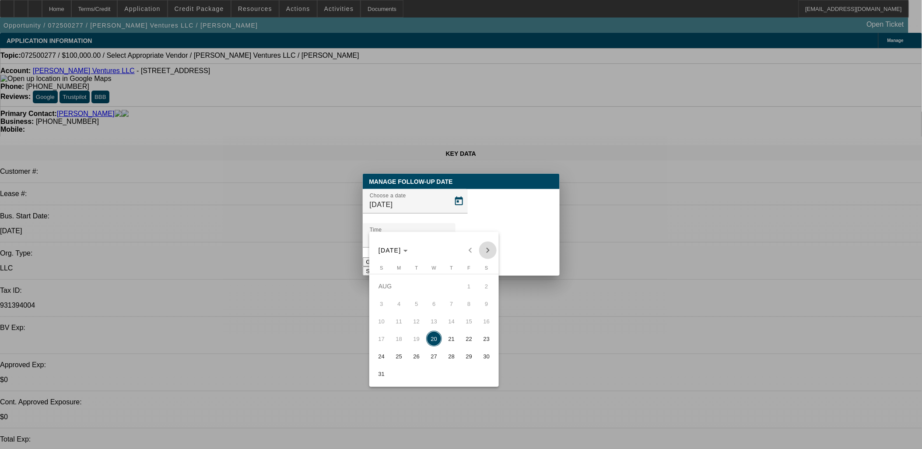
click at [486, 253] on span "Next month" at bounding box center [488, 251] width 18 height 18
click at [428, 315] on button "10" at bounding box center [434, 321] width 18 height 18
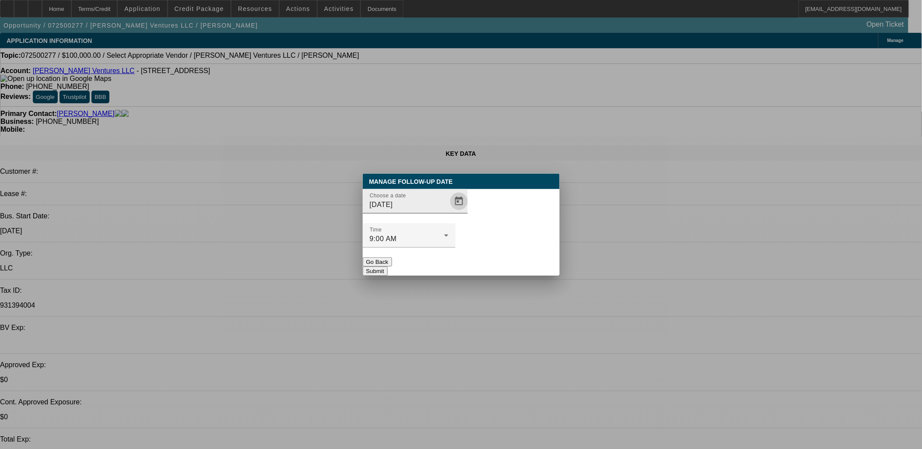
click at [449, 212] on span "Open calendar" at bounding box center [459, 201] width 21 height 21
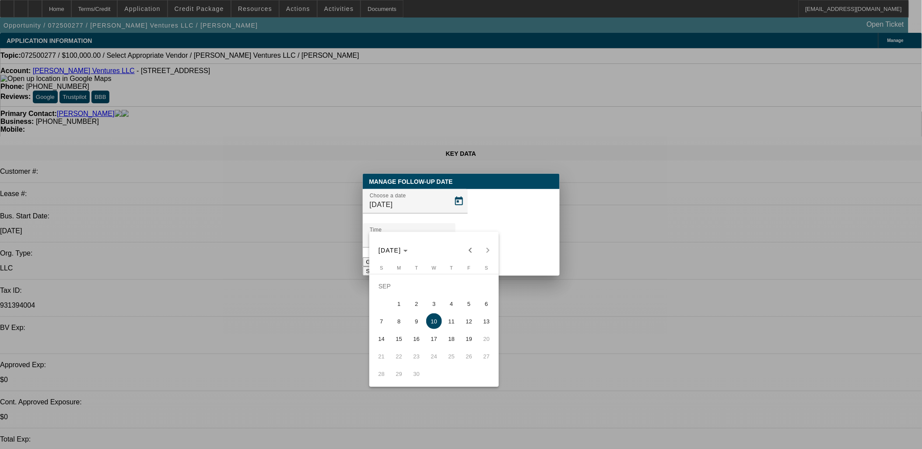
click at [435, 303] on span "3" at bounding box center [434, 304] width 16 height 16
type input "[DATE]"
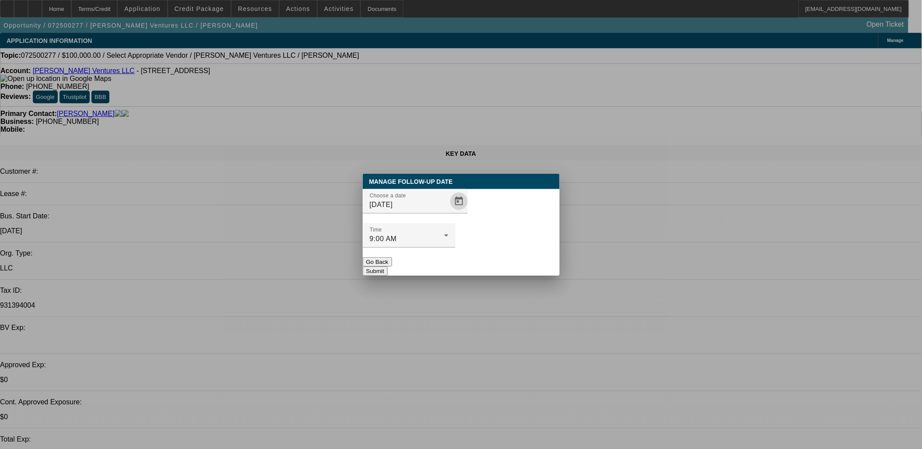
click at [388, 267] on button "Submit" at bounding box center [375, 271] width 25 height 9
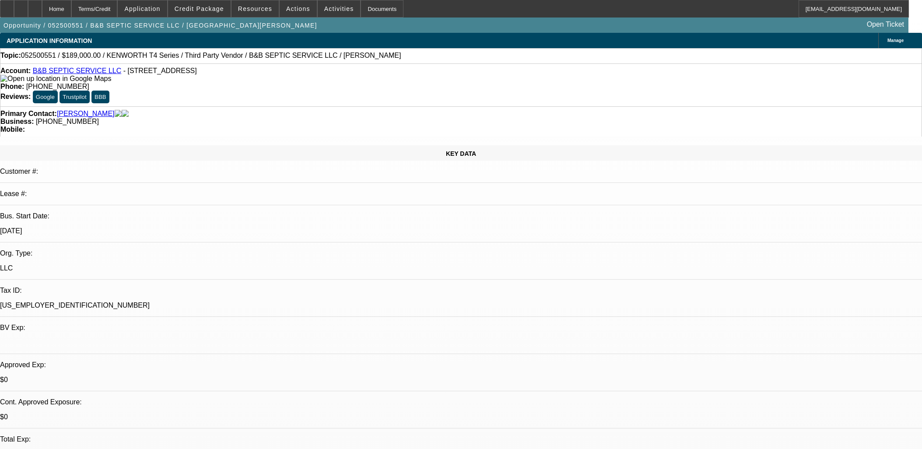
select select "0.1"
select select "2"
select select "0"
select select "6"
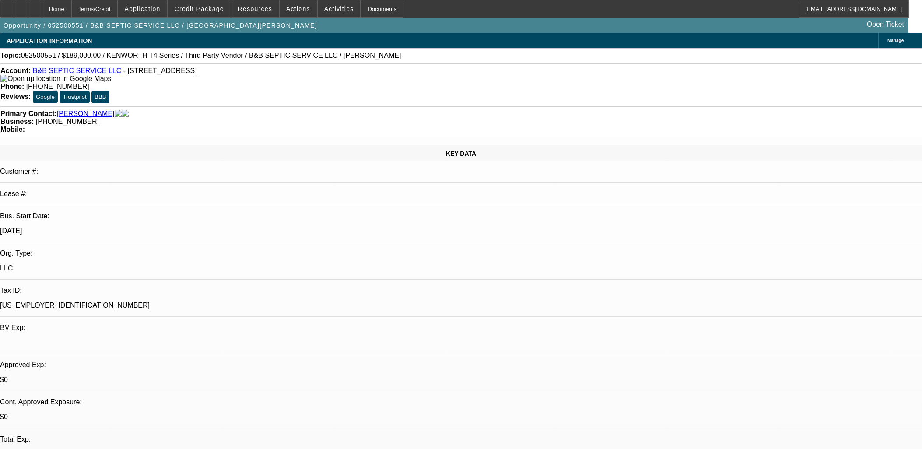
select select "0.1"
select select "2"
select select "0"
select select "6"
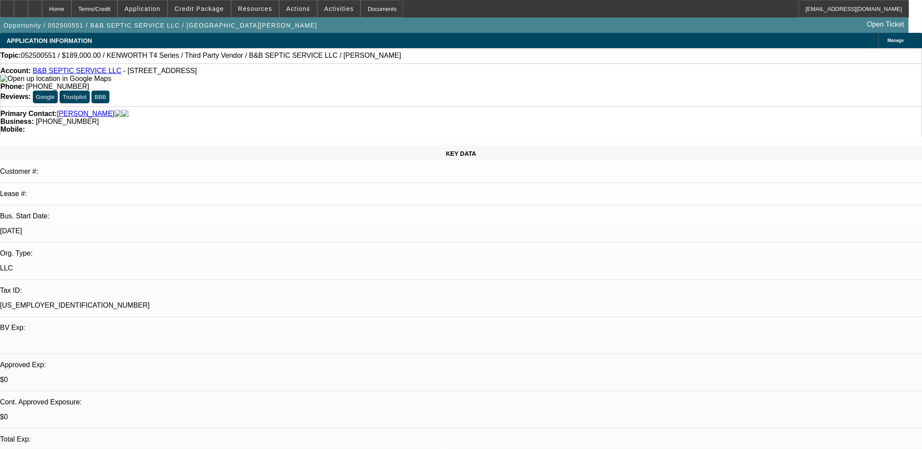
select select "2"
select select "0"
select select "6"
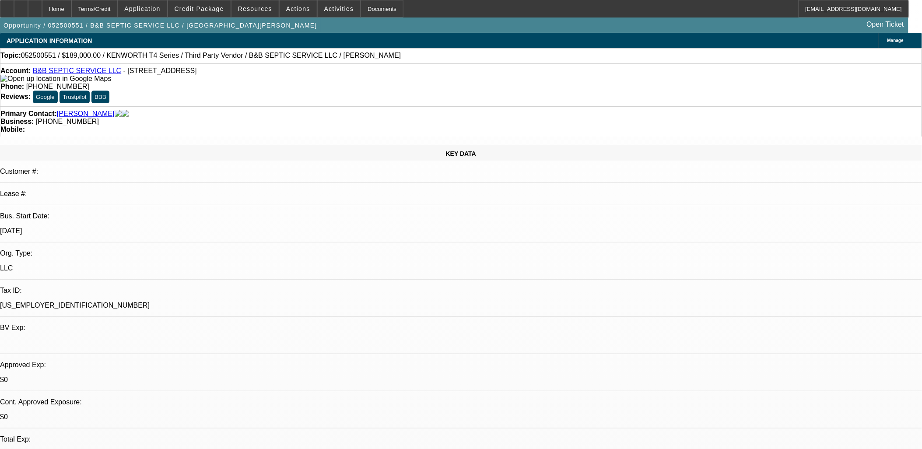
click at [93, 72] on link "B&B SEPTIC SERVICE LLC" at bounding box center [77, 70] width 88 height 7
click at [298, 14] on span at bounding box center [298, 8] width 37 height 21
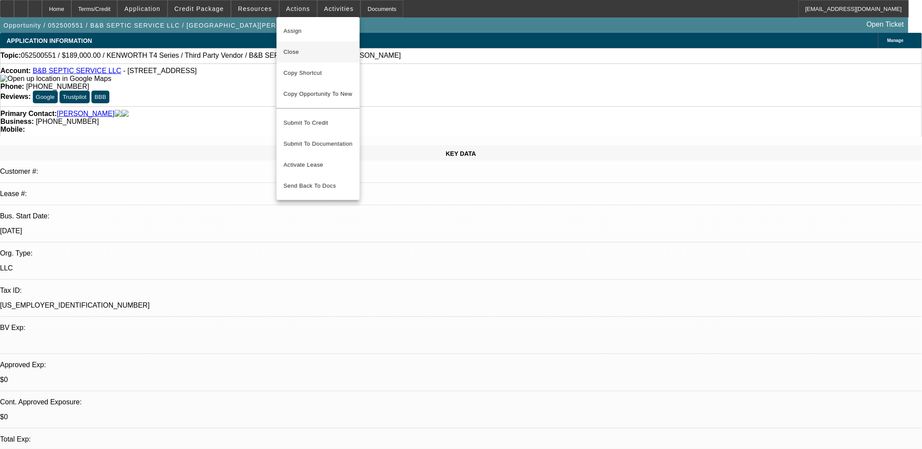
click at [307, 56] on span "Close" at bounding box center [318, 52] width 69 height 11
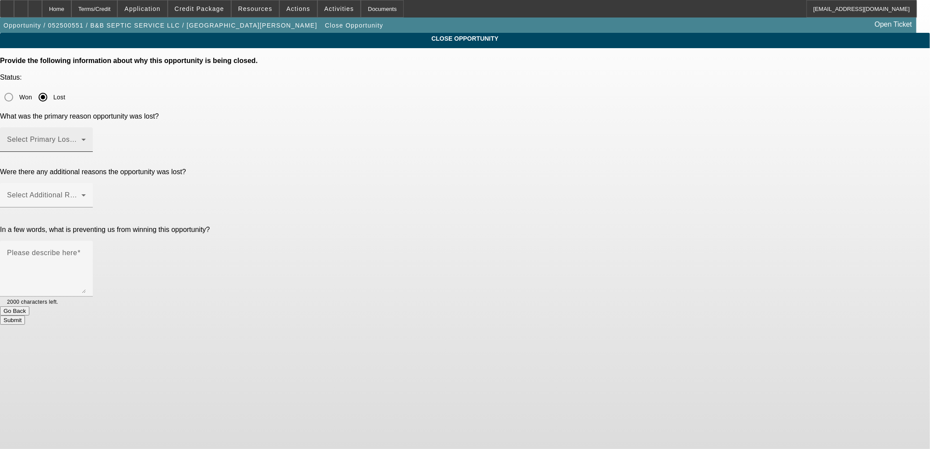
click at [86, 127] on div "Select Primary Lost Reason" at bounding box center [46, 139] width 79 height 25
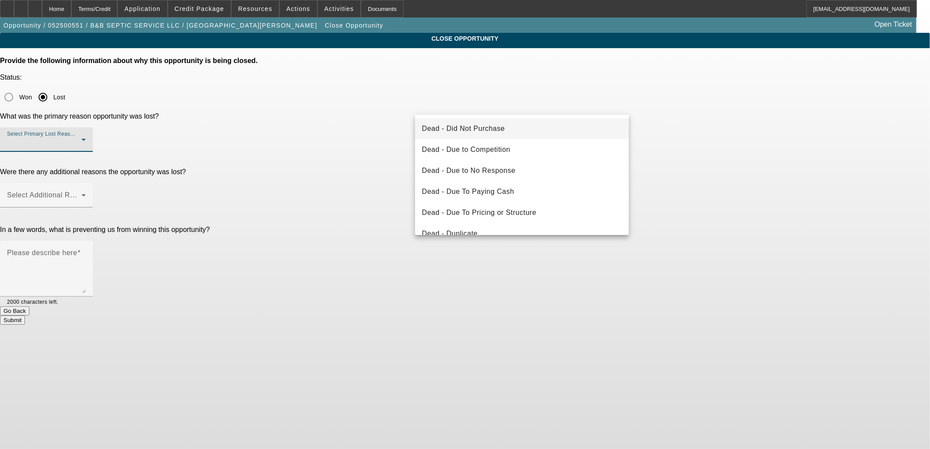
click at [488, 131] on span "Dead - Did Not Purchase" at bounding box center [463, 128] width 83 height 11
click at [81, 193] on span at bounding box center [44, 198] width 74 height 11
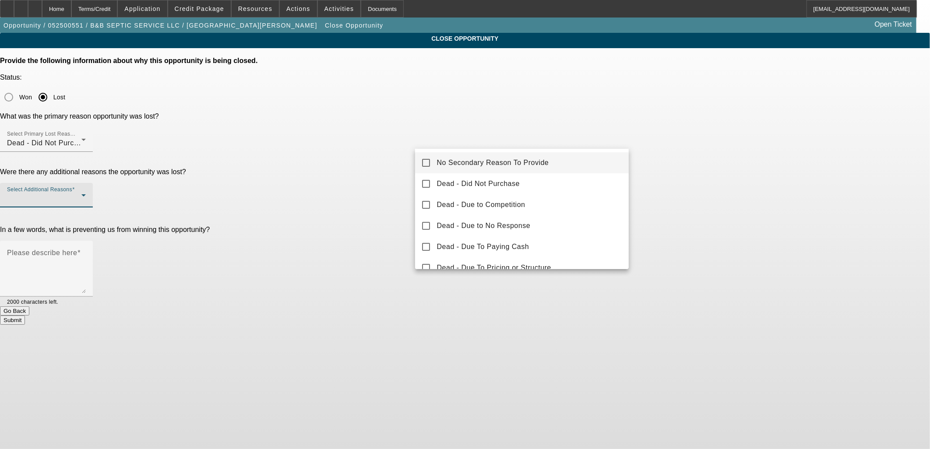
click at [499, 146] on div at bounding box center [465, 224] width 930 height 449
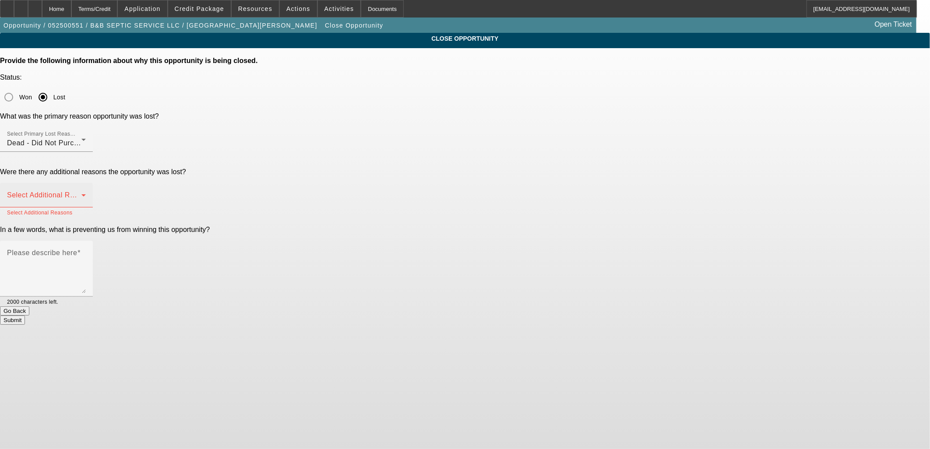
click at [86, 207] on mat-error "Select Additional Reasons" at bounding box center [46, 212] width 79 height 10
click at [81, 193] on span at bounding box center [44, 198] width 74 height 11
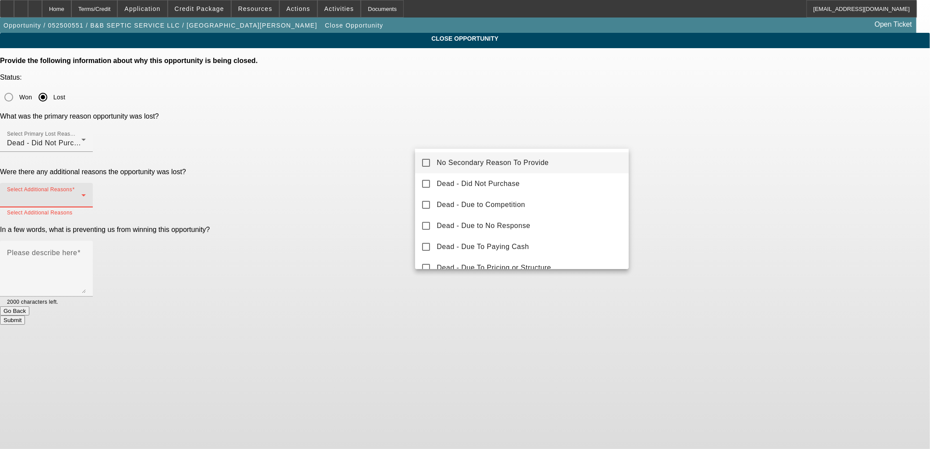
click at [514, 157] on mat-option "No Secondary Reason To Provide" at bounding box center [522, 162] width 214 height 21
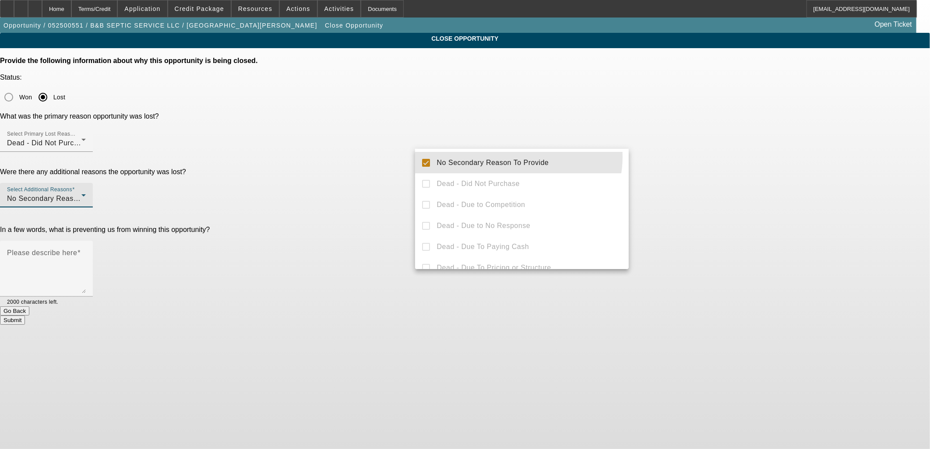
drag, startPoint x: 778, startPoint y: 158, endPoint x: 632, endPoint y: 171, distance: 146.8
click at [757, 159] on div at bounding box center [465, 224] width 930 height 449
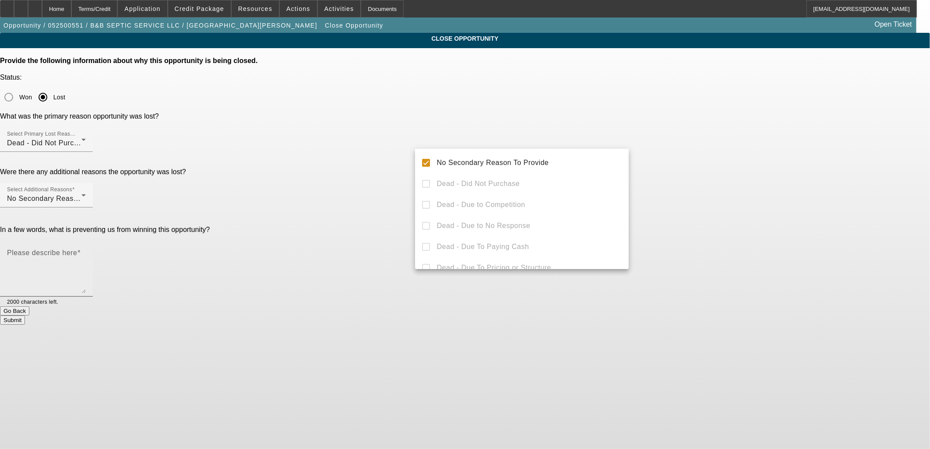
click at [86, 251] on textarea "Please describe here" at bounding box center [46, 272] width 79 height 42
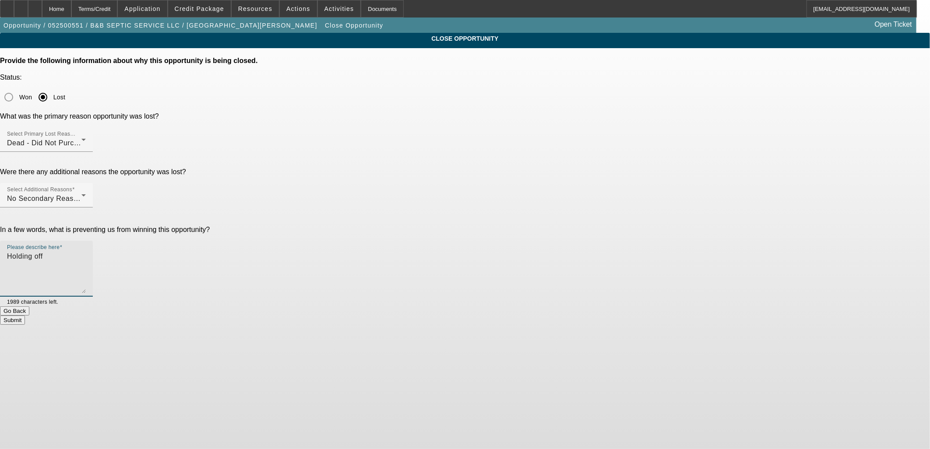
type textarea "Holding off"
click at [86, 297] on div at bounding box center [72, 302] width 28 height 10
click at [553, 316] on div "Submit" at bounding box center [465, 320] width 930 height 9
click at [25, 316] on button "Submit" at bounding box center [12, 320] width 25 height 9
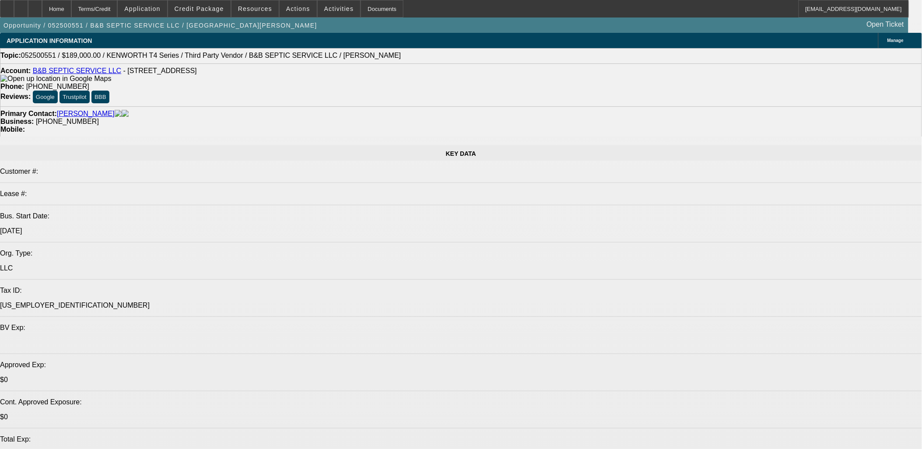
select select "0.1"
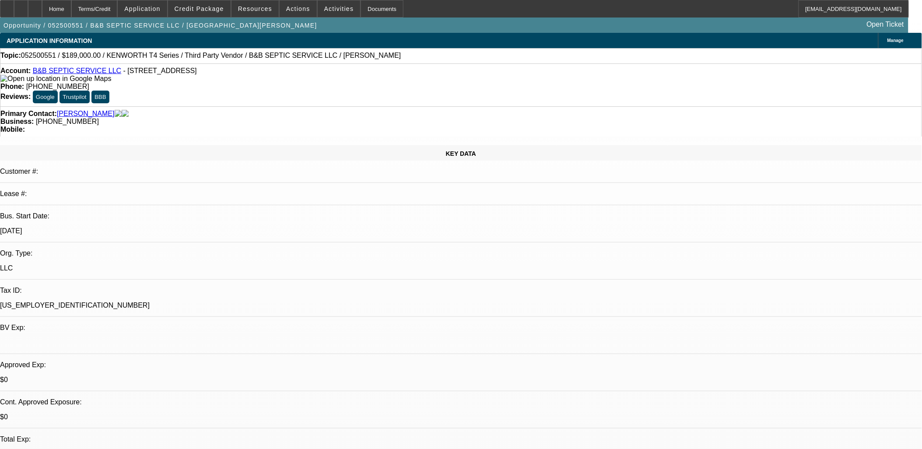
select select "2"
select select "0"
select select "0.1"
select select "2"
select select "0"
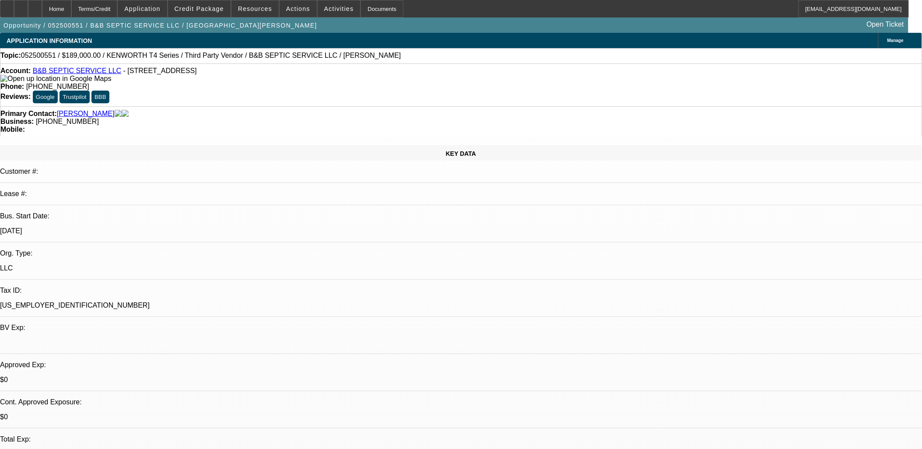
select select "2"
select select "0"
select select "1"
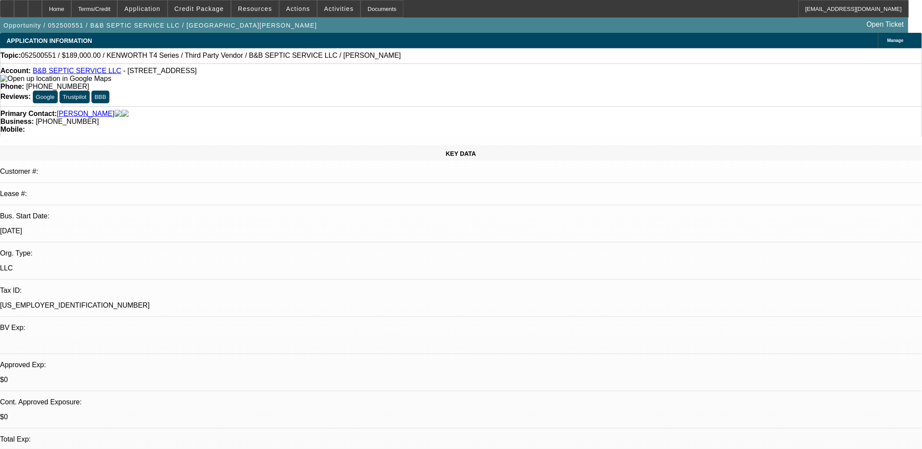
select select "2"
select select "6"
select select "2"
select select "6"
select select "2"
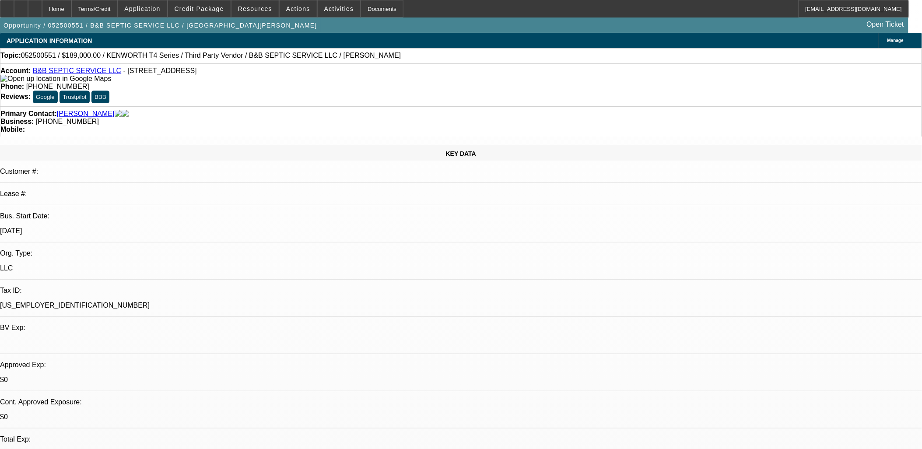
select select "6"
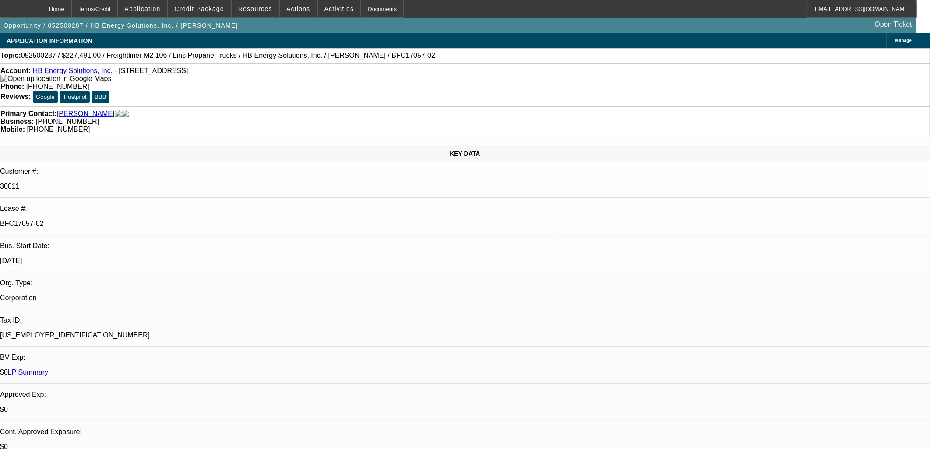
select select "0"
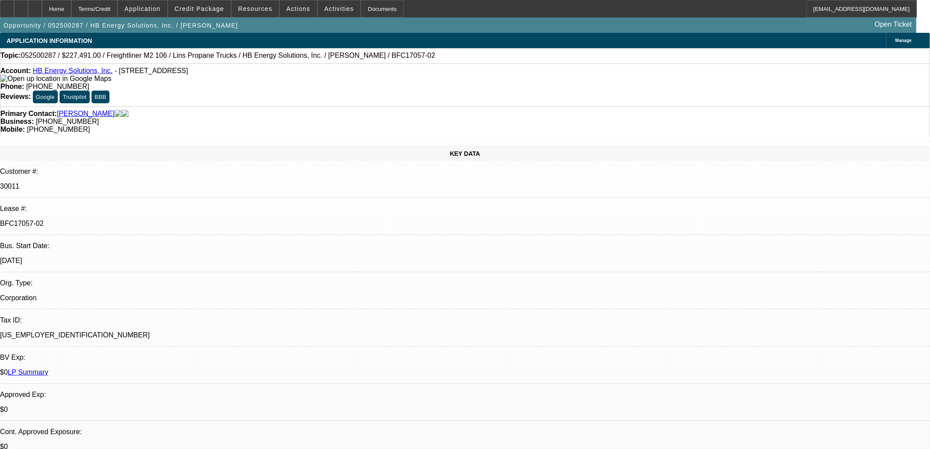
select select "0"
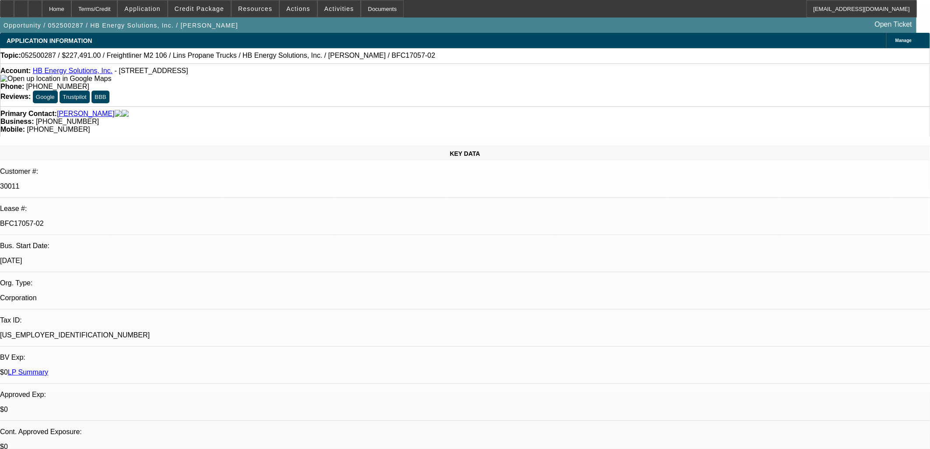
select select "0"
select select "1"
select select "6"
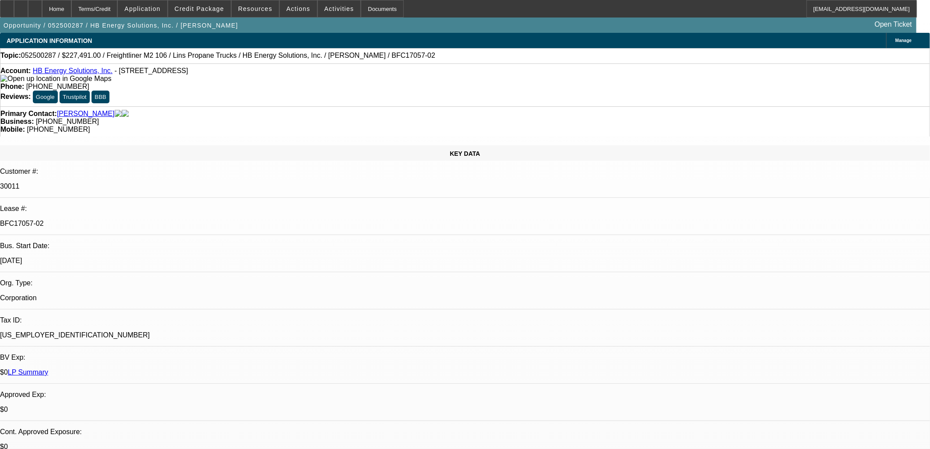
select select "1"
select select "6"
select select "1"
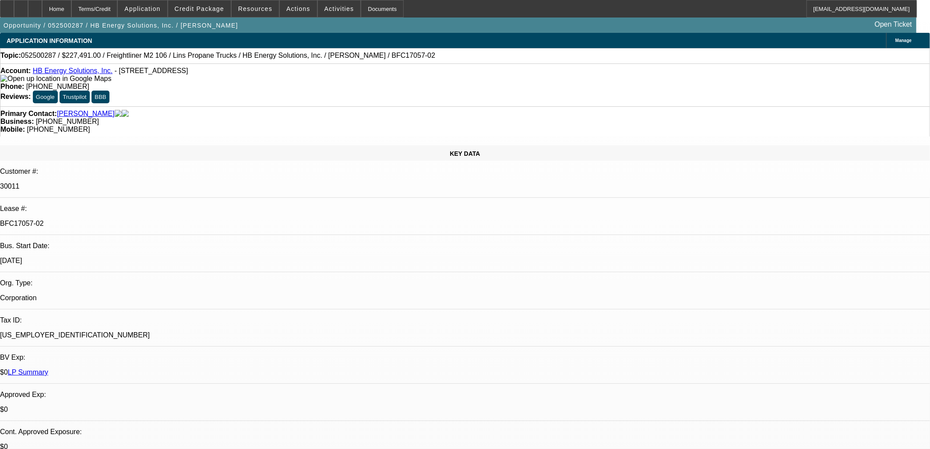
select select "6"
select select "1"
select select "6"
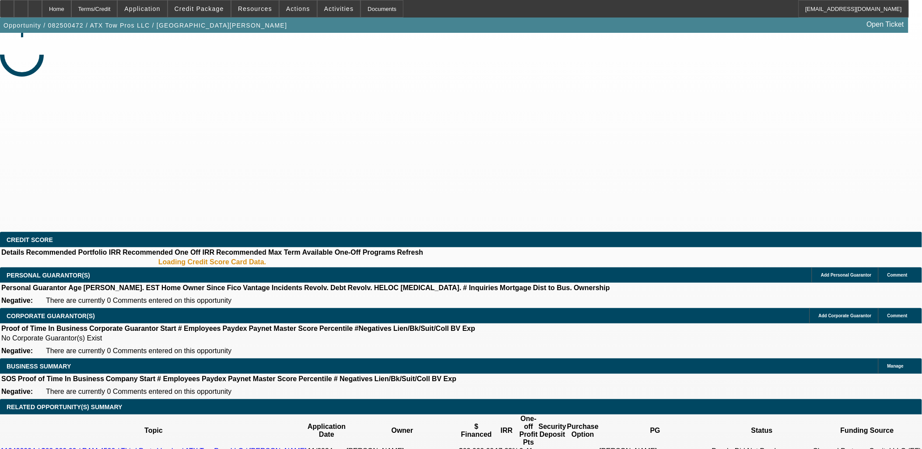
select select "0"
select select "2"
select select "0.1"
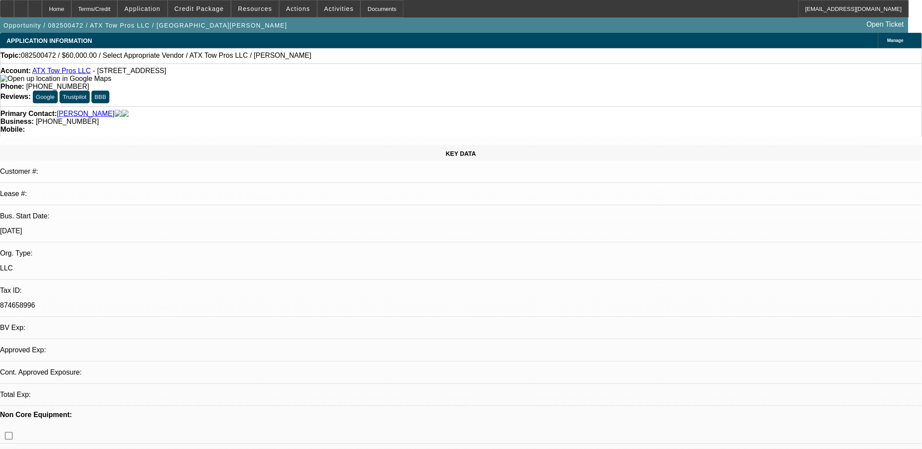
select select "1"
select select "2"
select select "4"
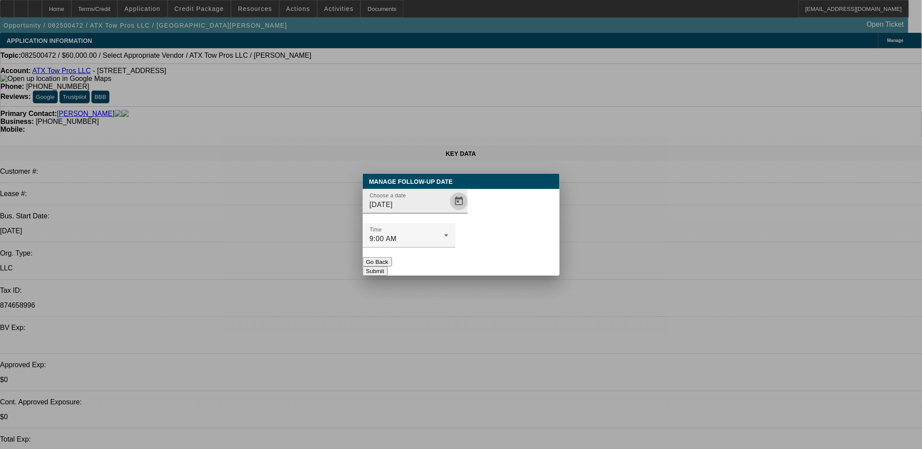
click at [449, 212] on span "Open calendar" at bounding box center [459, 201] width 21 height 21
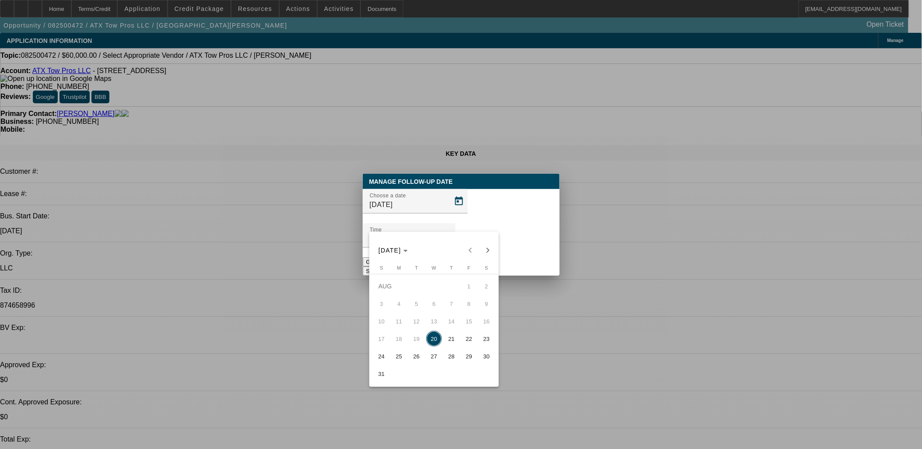
drag, startPoint x: 390, startPoint y: 351, endPoint x: 396, endPoint y: 356, distance: 8.1
click at [396, 356] on tr "24 25 26 27 28 29 30" at bounding box center [434, 356] width 123 height 18
click at [396, 356] on span "25" at bounding box center [399, 356] width 16 height 16
type input "8/25/2025"
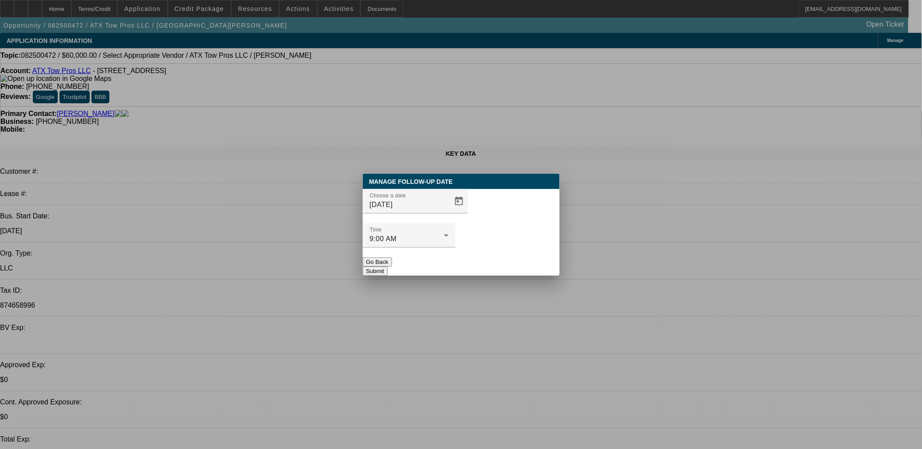
click at [388, 267] on button "Submit" at bounding box center [375, 271] width 25 height 9
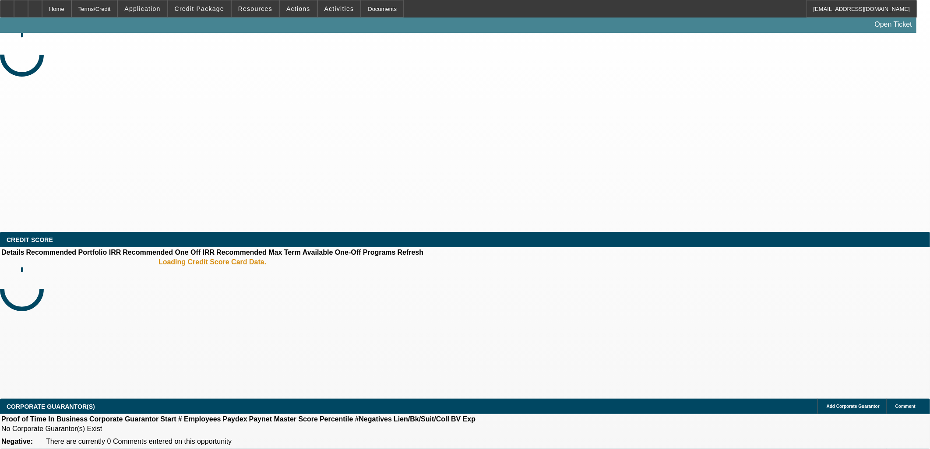
select select "0"
select select "2"
select select "0.1"
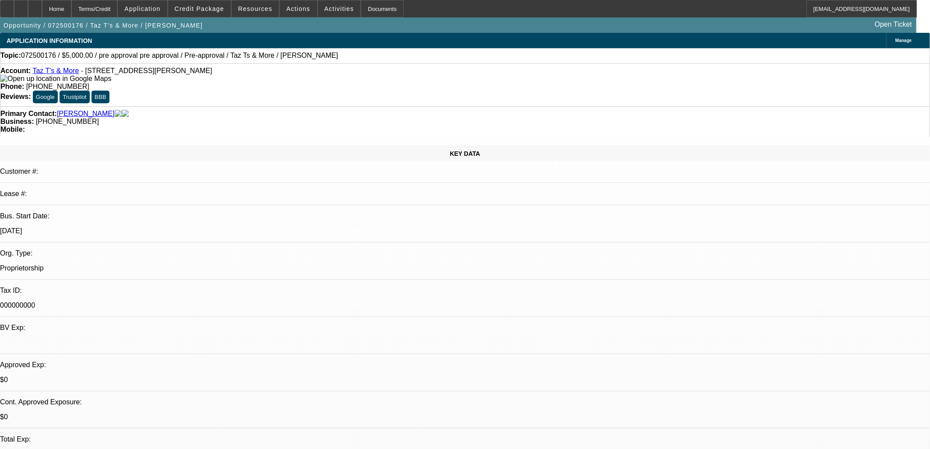
select select "1"
select select "2"
select select "4"
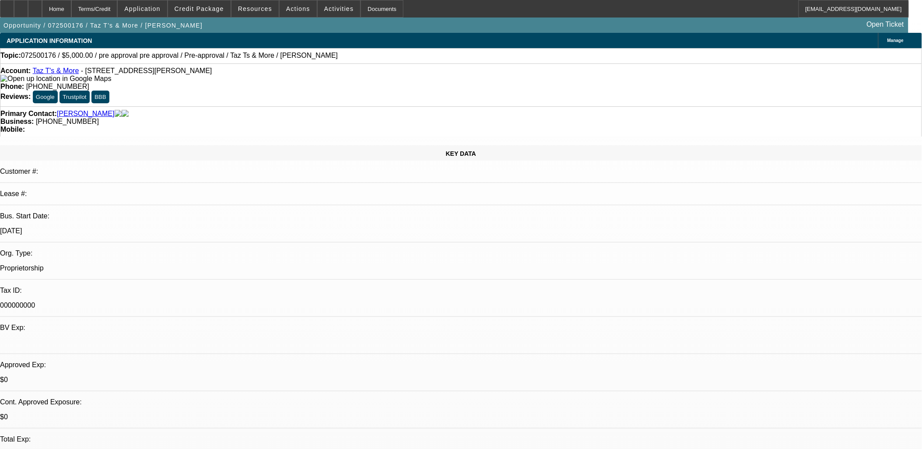
drag, startPoint x: 710, startPoint y: 59, endPoint x: 712, endPoint y: 66, distance: 7.1
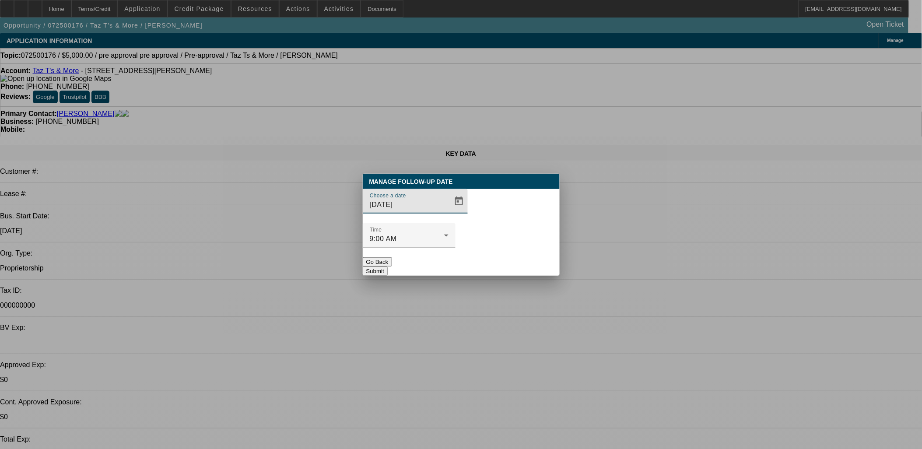
click at [449, 212] on span "Open calendar" at bounding box center [459, 201] width 21 height 21
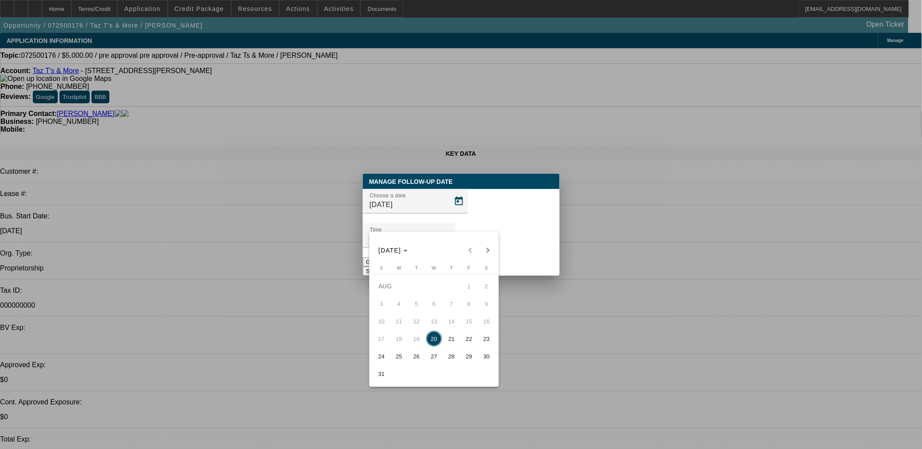
drag, startPoint x: 414, startPoint y: 356, endPoint x: 418, endPoint y: 351, distance: 7.1
click at [414, 356] on span "26" at bounding box center [417, 356] width 16 height 16
type input "[DATE]"
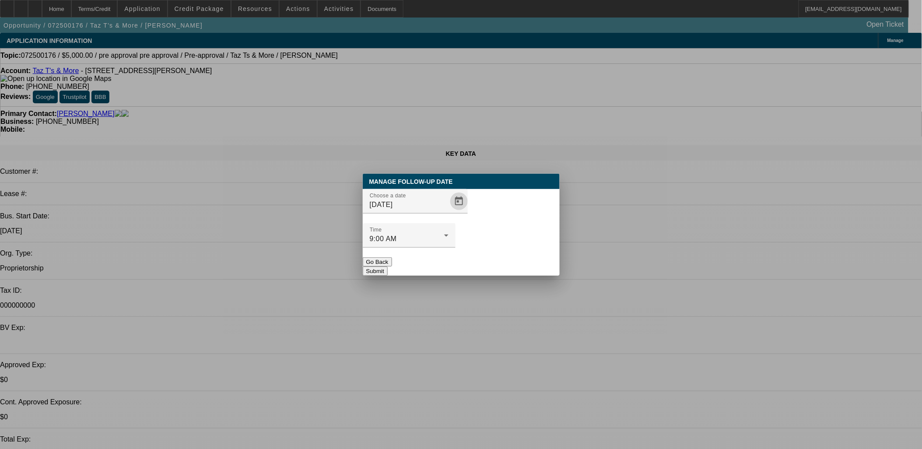
click at [456, 248] on div at bounding box center [409, 253] width 93 height 10
click at [388, 267] on button "Submit" at bounding box center [375, 271] width 25 height 9
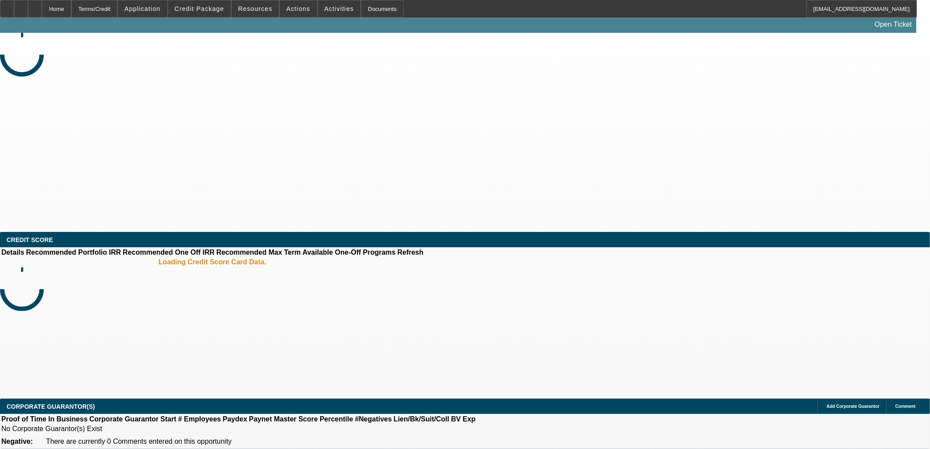
select select "0"
select select "2"
select select "0.1"
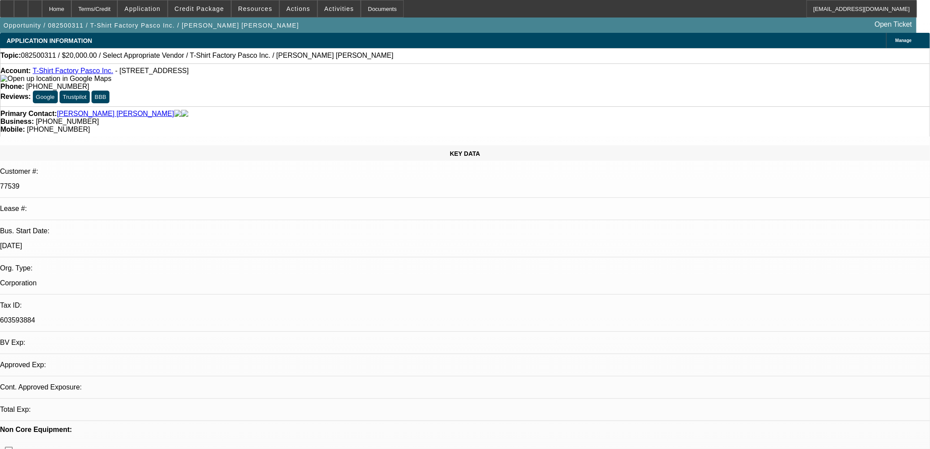
select select "1"
select select "2"
select select "4"
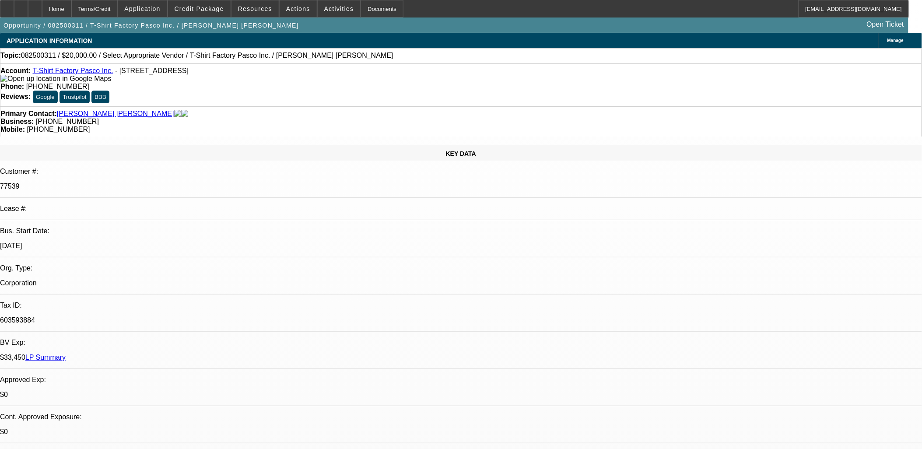
drag, startPoint x: 729, startPoint y: 130, endPoint x: 725, endPoint y: 127, distance: 4.7
click at [89, 74] on link "T-Shirt Factory Pasco Inc." at bounding box center [72, 70] width 81 height 7
click at [301, 15] on span at bounding box center [298, 8] width 37 height 21
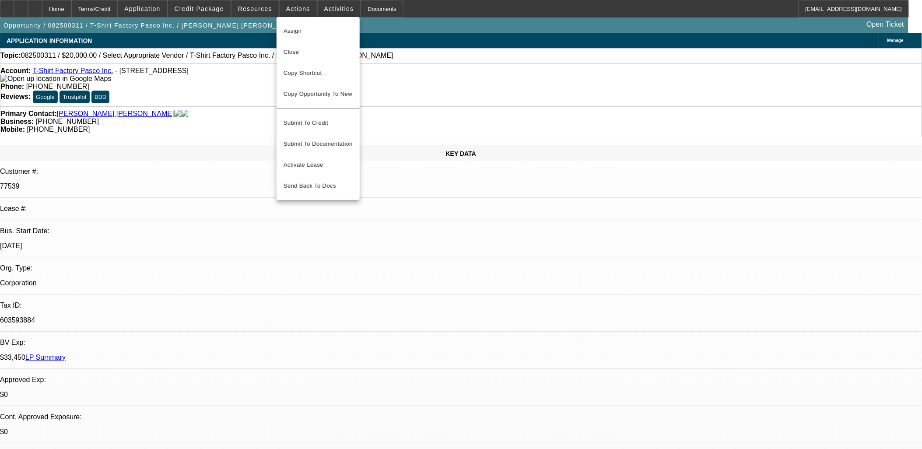
click at [321, 55] on span "Close" at bounding box center [318, 52] width 69 height 11
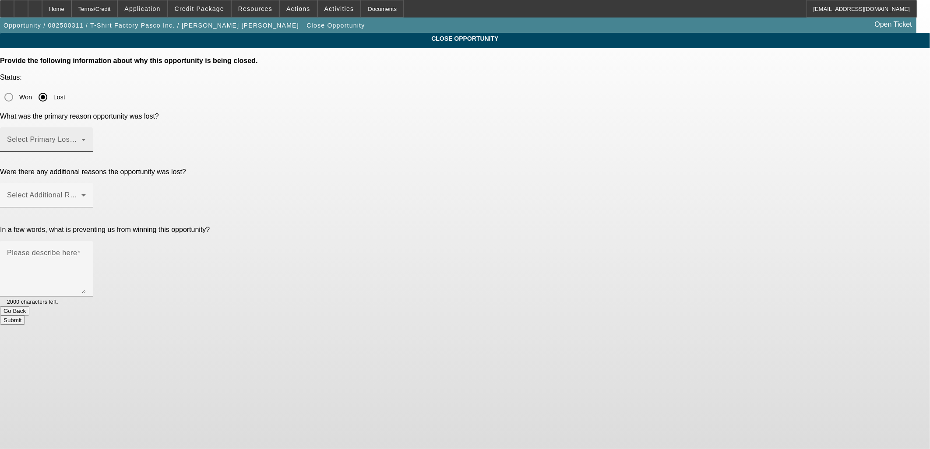
click at [86, 127] on div "Select Primary Lost Reason" at bounding box center [46, 139] width 79 height 25
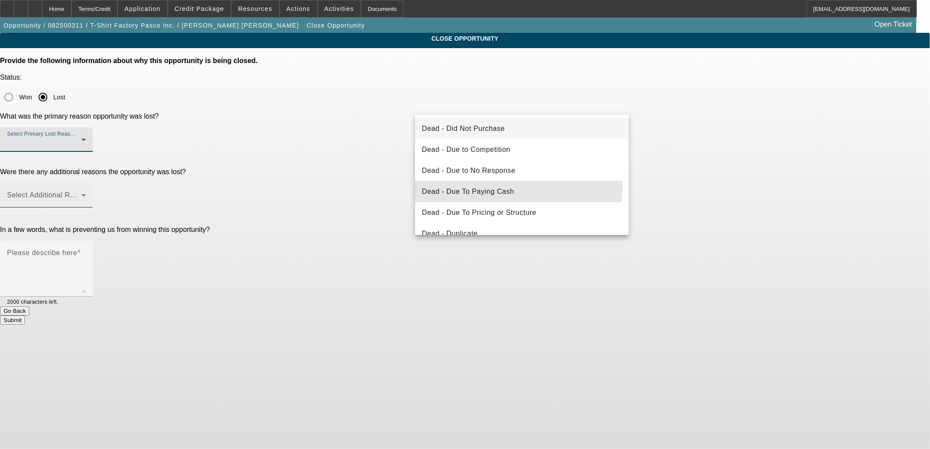
drag, startPoint x: 508, startPoint y: 187, endPoint x: 511, endPoint y: 142, distance: 44.8
click at [507, 186] on span "Dead - Due To Paying Cash" at bounding box center [468, 191] width 92 height 11
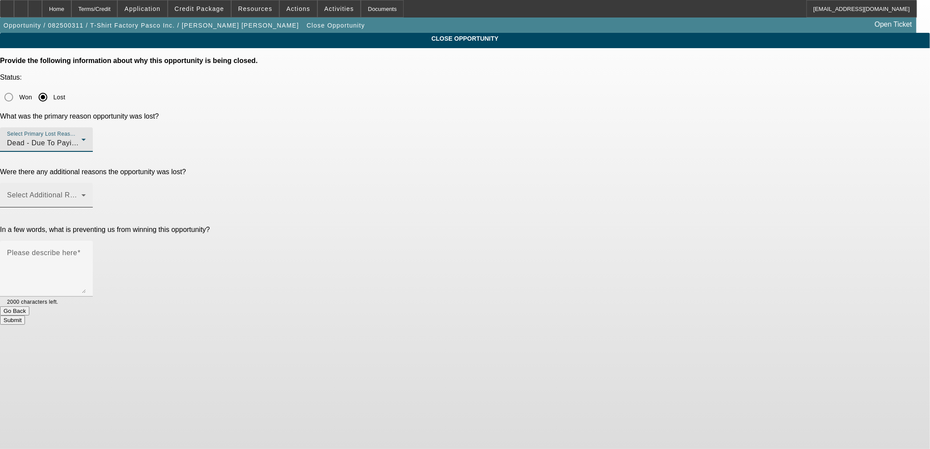
click at [81, 193] on span at bounding box center [44, 198] width 74 height 11
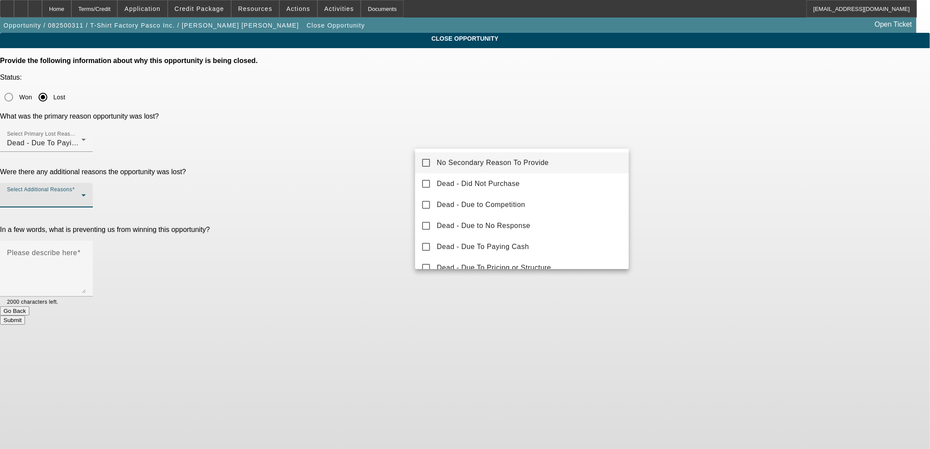
drag, startPoint x: 519, startPoint y: 163, endPoint x: 572, endPoint y: 159, distance: 53.1
click at [523, 163] on span "No Secondary Reason To Provide" at bounding box center [493, 163] width 112 height 11
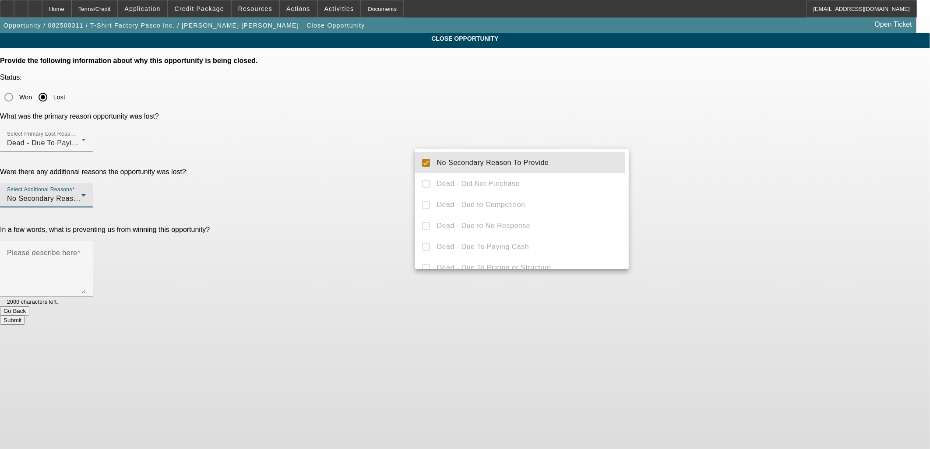
click at [736, 139] on div at bounding box center [465, 224] width 930 height 449
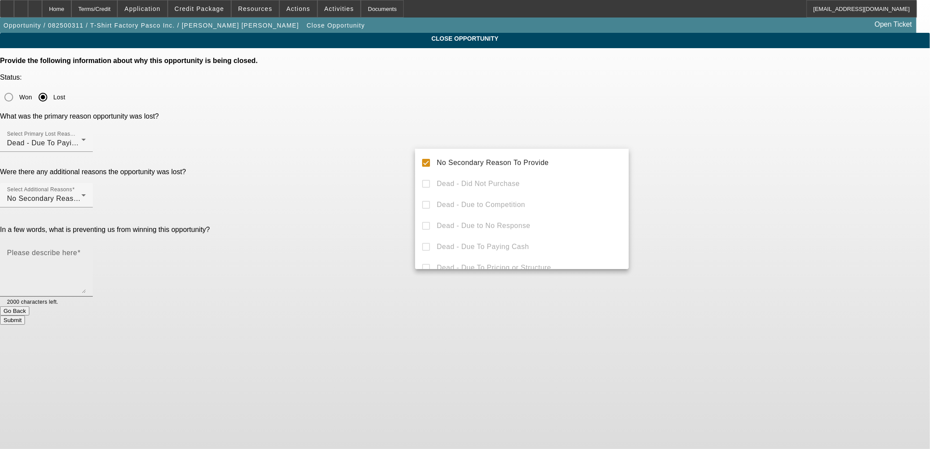
click at [86, 251] on textarea "Please describe here" at bounding box center [46, 272] width 79 height 42
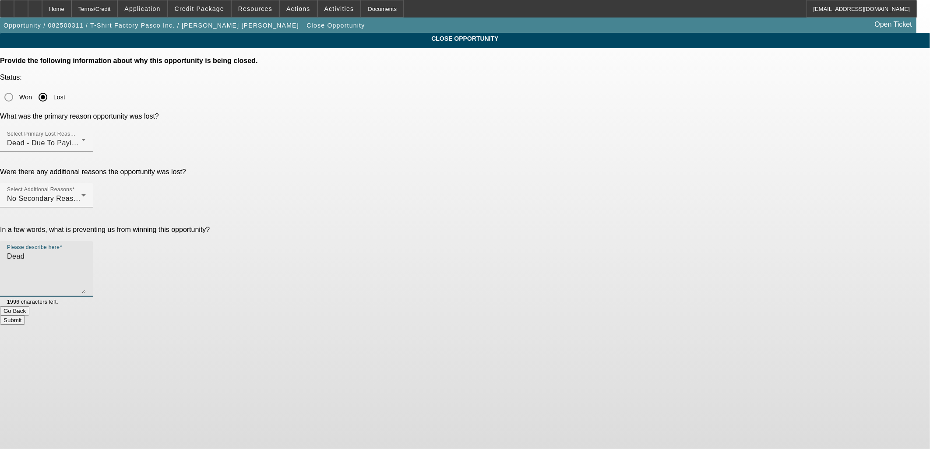
type textarea "Dead"
click at [25, 316] on button "Submit" at bounding box center [12, 320] width 25 height 9
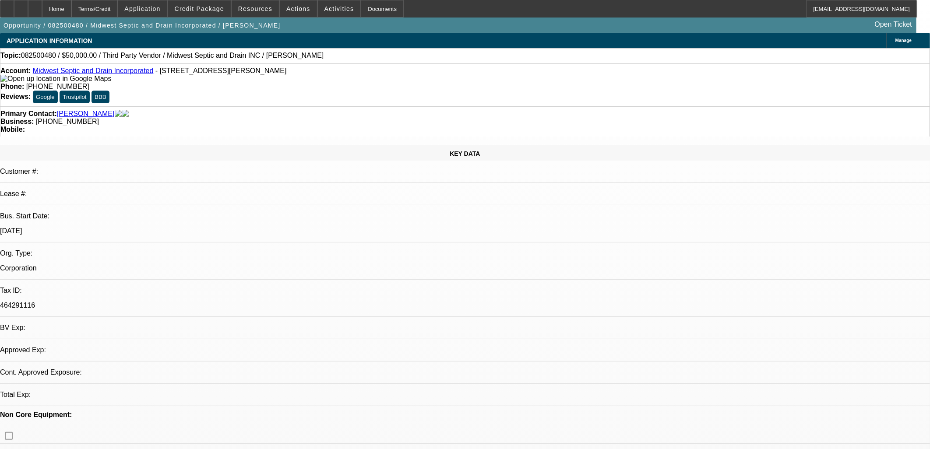
select select "0"
select select "2"
select select "0.1"
select select "1"
select select "2"
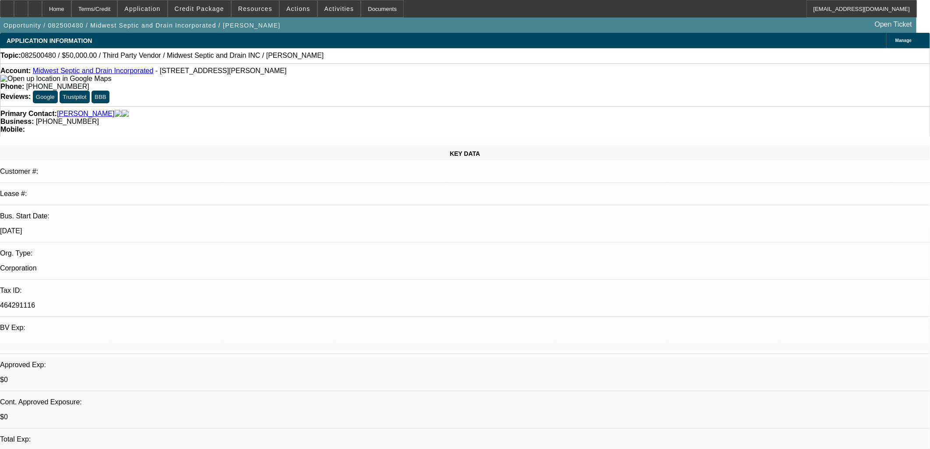
select select "4"
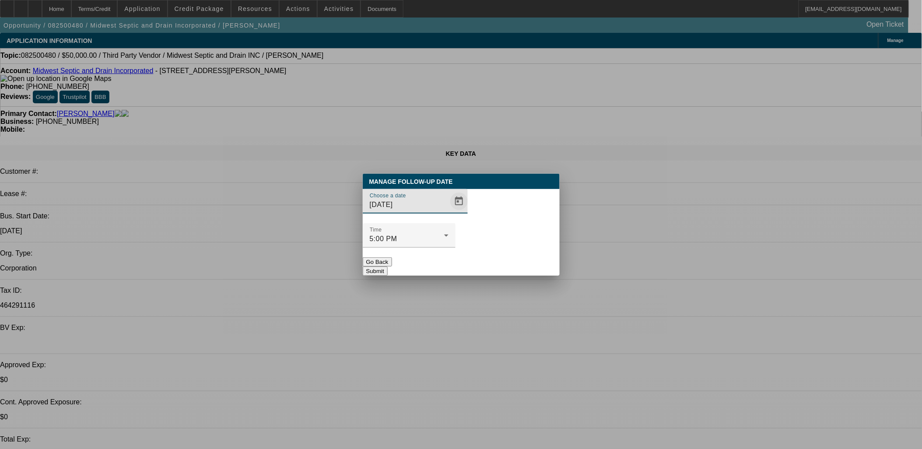
click at [449, 212] on span "Open calendar" at bounding box center [459, 201] width 21 height 21
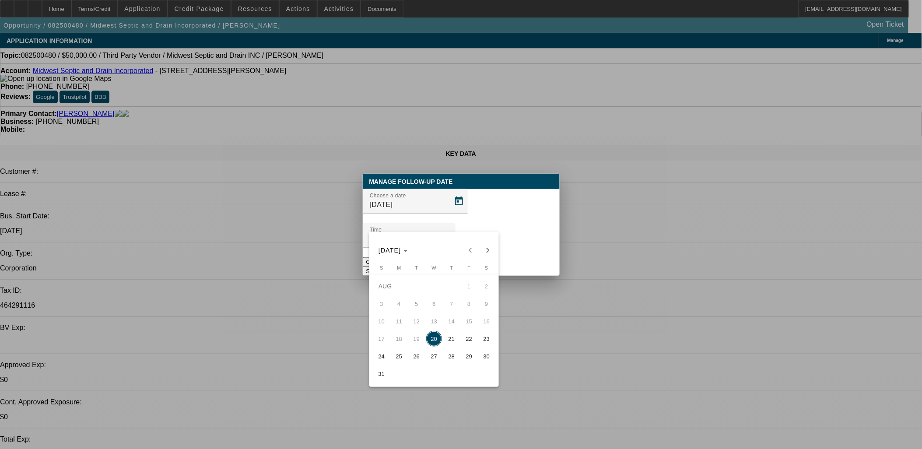
drag, startPoint x: 403, startPoint y: 359, endPoint x: 502, endPoint y: 266, distance: 135.6
click at [404, 359] on span "25" at bounding box center [399, 356] width 16 height 16
type input "8/25/2025"
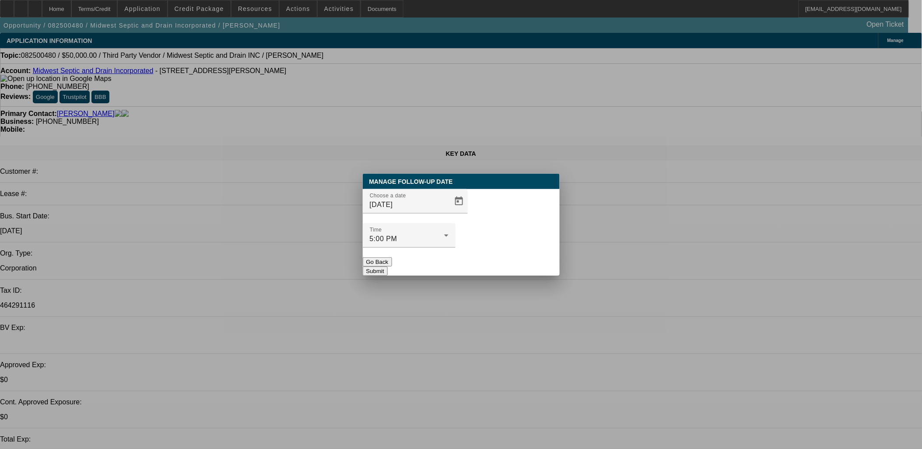
click at [388, 267] on button "Submit" at bounding box center [375, 271] width 25 height 9
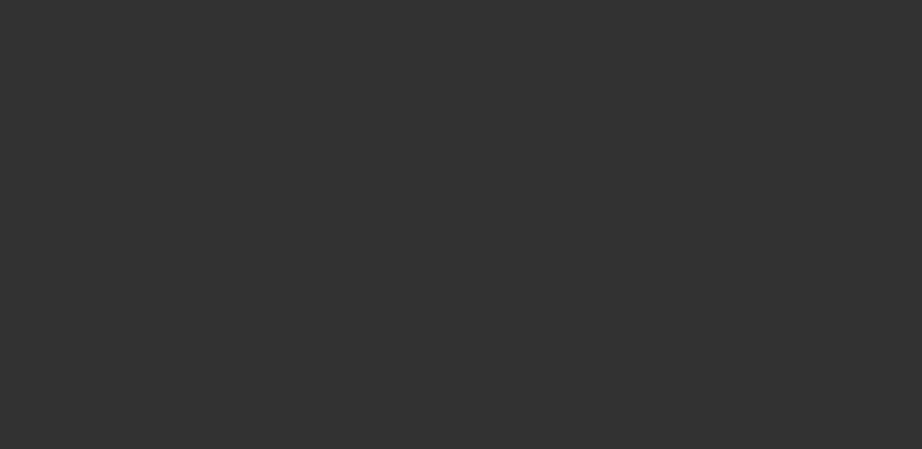
select select "0"
select select "2"
select select "0.1"
select select "4"
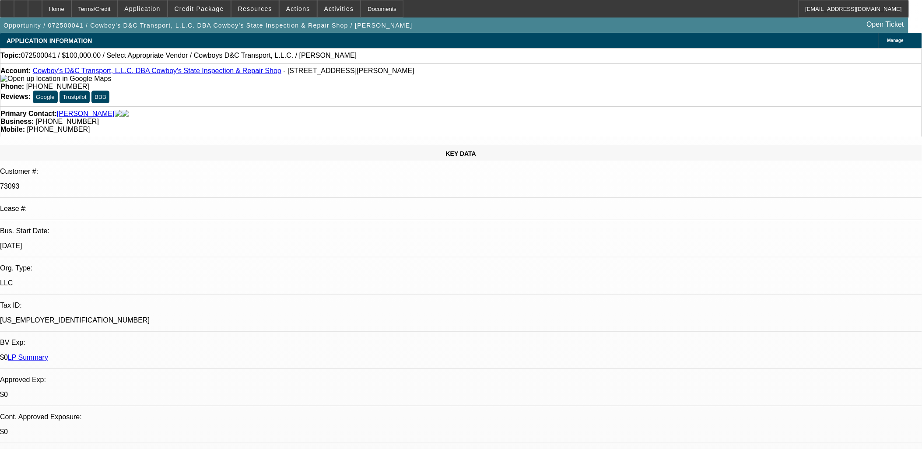
drag, startPoint x: 208, startPoint y: 152, endPoint x: 370, endPoint y: 222, distance: 176.6
drag, startPoint x: 365, startPoint y: 223, endPoint x: 215, endPoint y: 198, distance: 151.8
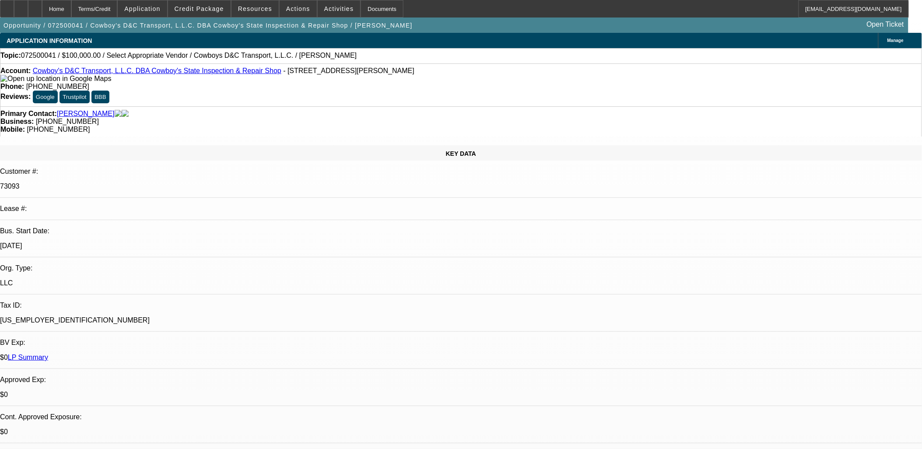
drag, startPoint x: 215, startPoint y: 198, endPoint x: 350, endPoint y: 216, distance: 136.0
drag, startPoint x: 392, startPoint y: 173, endPoint x: 385, endPoint y: 177, distance: 8.3
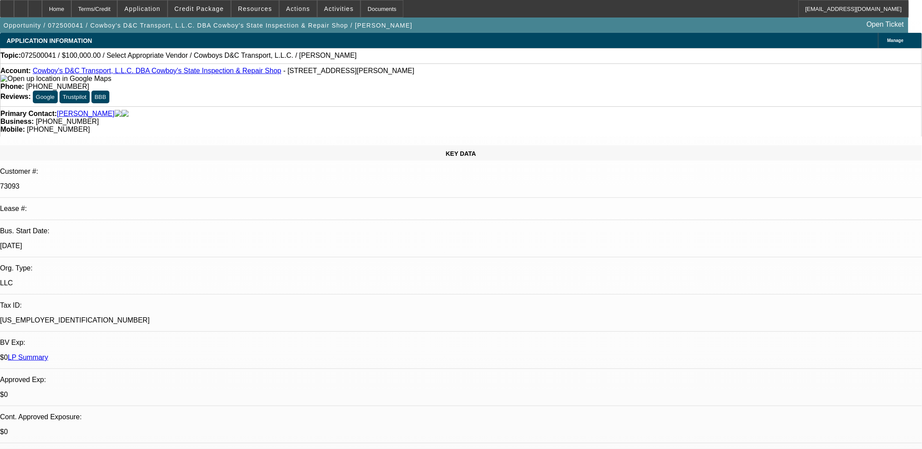
click at [392, 31] on div "Opportunity / 072500041 / Cowboy's D&C Transport, L.L.C. DBA Cowboy's State Ins…" at bounding box center [454, 25] width 909 height 15
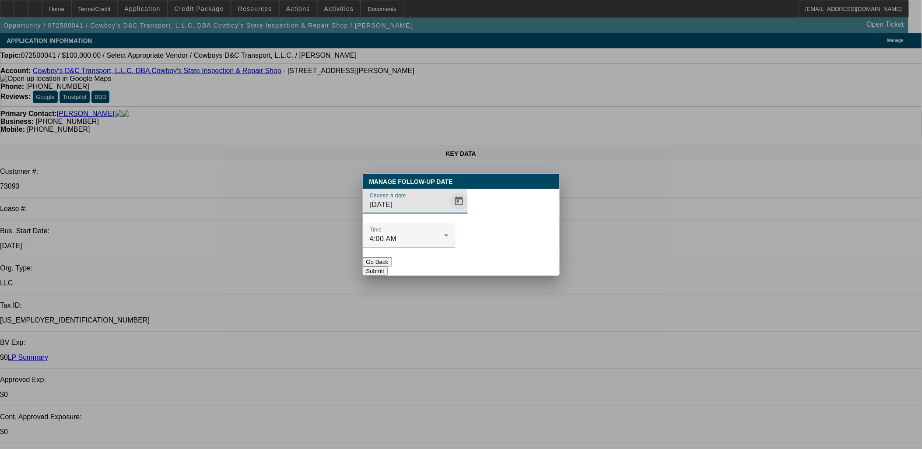
click at [449, 212] on span "Open calendar" at bounding box center [459, 201] width 21 height 21
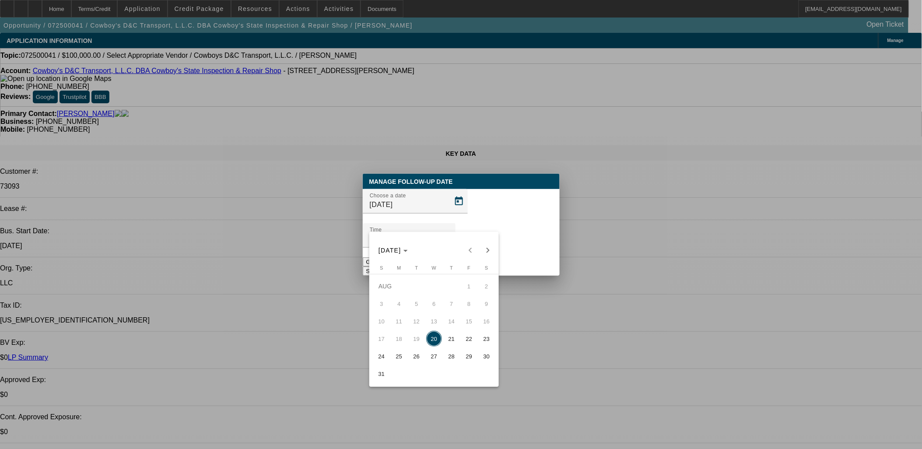
drag, startPoint x: 436, startPoint y: 357, endPoint x: 444, endPoint y: 343, distance: 15.9
click at [438, 355] on span "27" at bounding box center [434, 356] width 16 height 16
type input "8/27/2025"
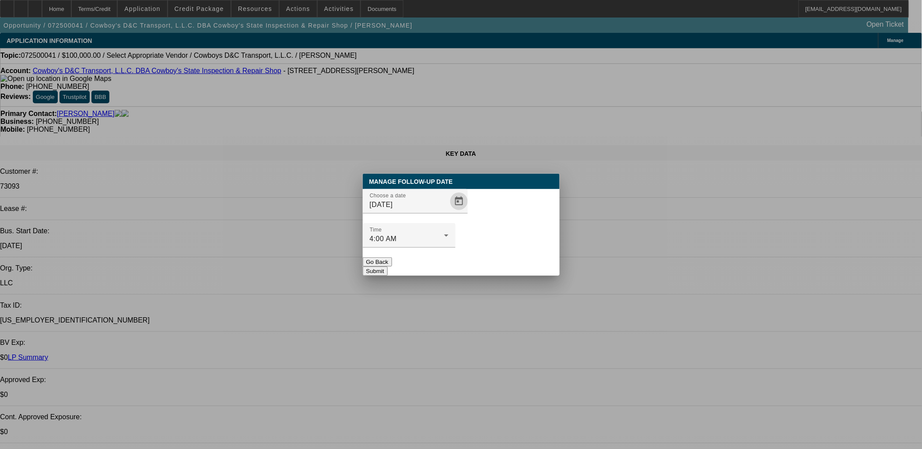
click at [388, 267] on button "Submit" at bounding box center [375, 271] width 25 height 9
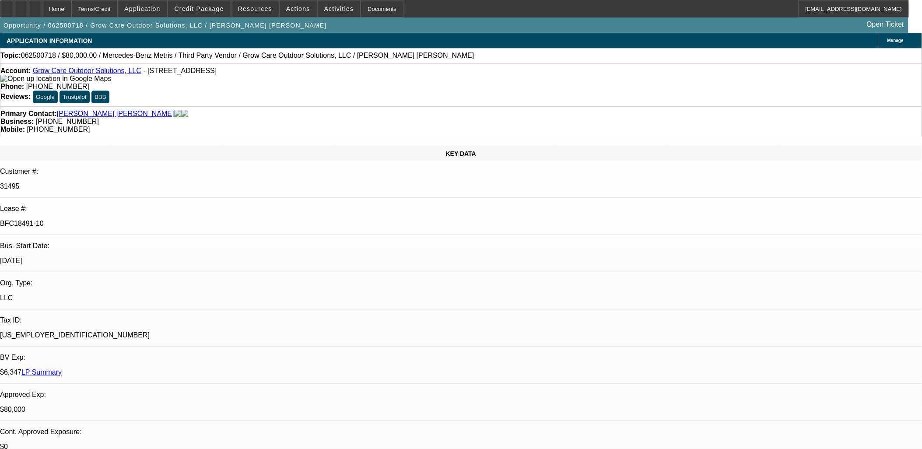
select select "0"
select select "6"
select select "0"
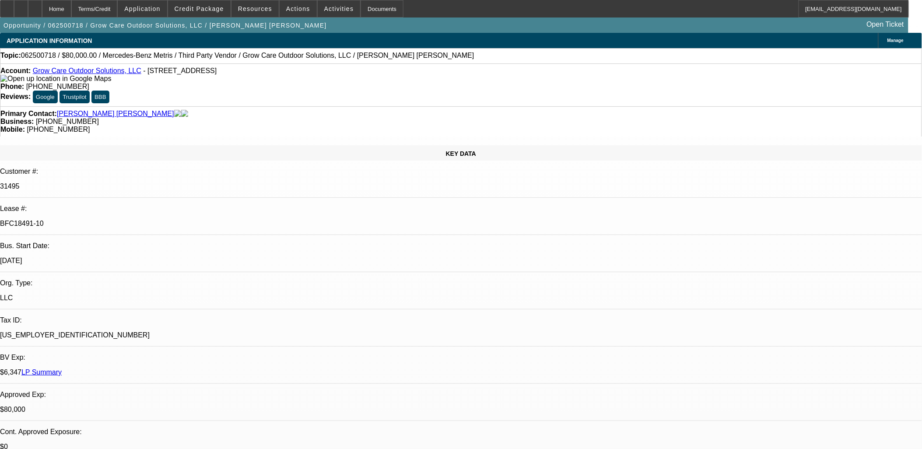
select select "0"
select select "6"
select select "0"
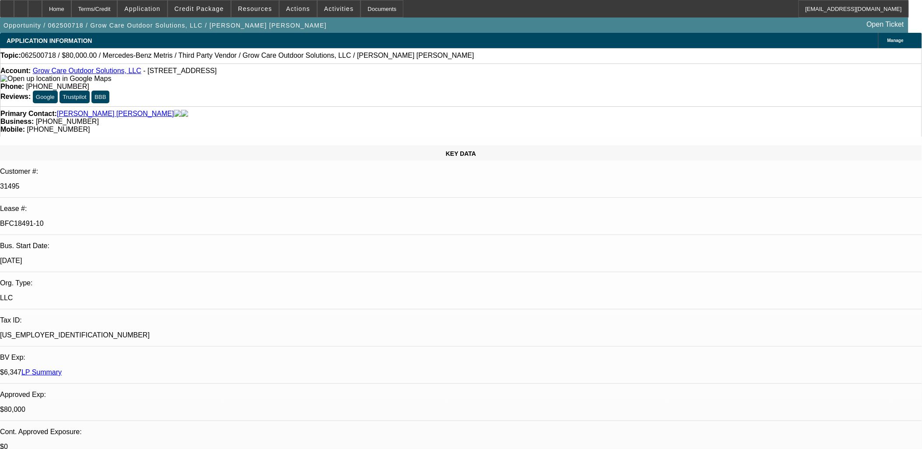
select select "0"
select select "6"
select select "0"
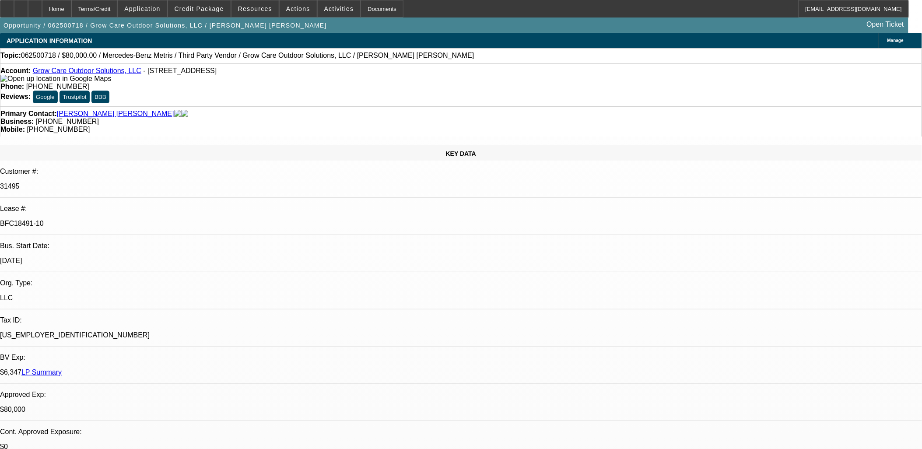
select select "6"
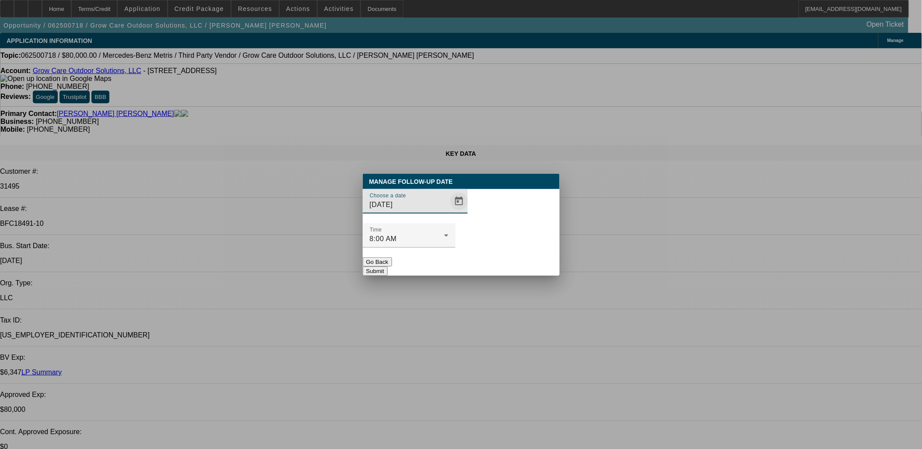
click at [449, 212] on span "Open calendar" at bounding box center [459, 201] width 21 height 21
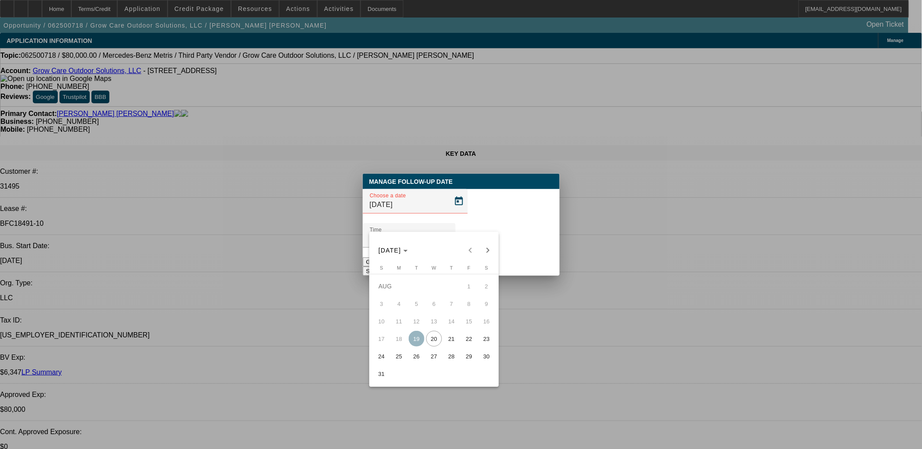
click at [450, 339] on span "21" at bounding box center [452, 339] width 16 height 16
type input "[DATE]"
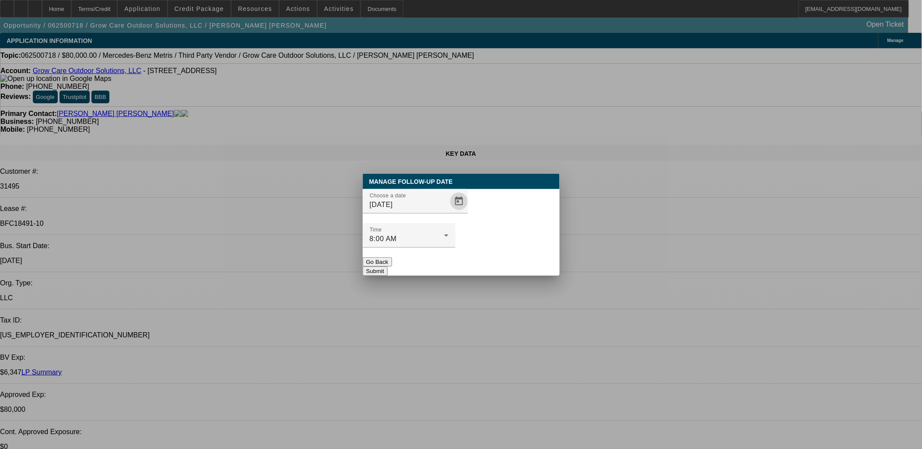
click at [388, 267] on button "Submit" at bounding box center [375, 271] width 25 height 9
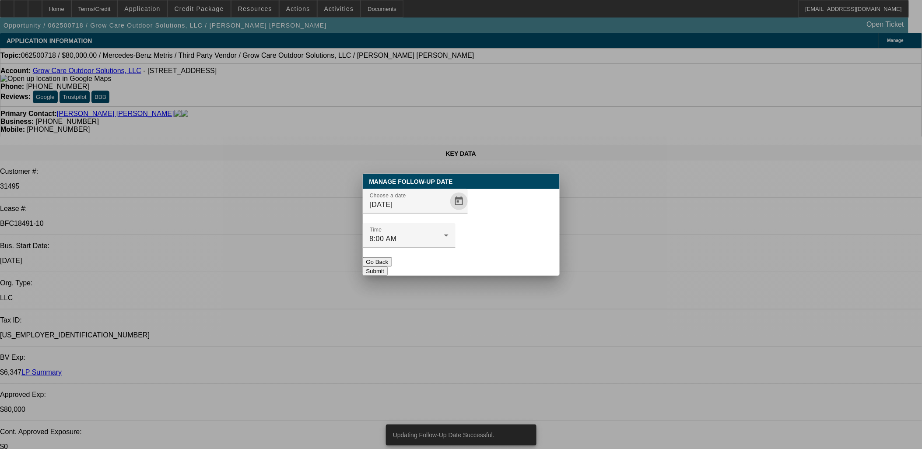
click at [449, 212] on span "Open calendar" at bounding box center [459, 201] width 21 height 21
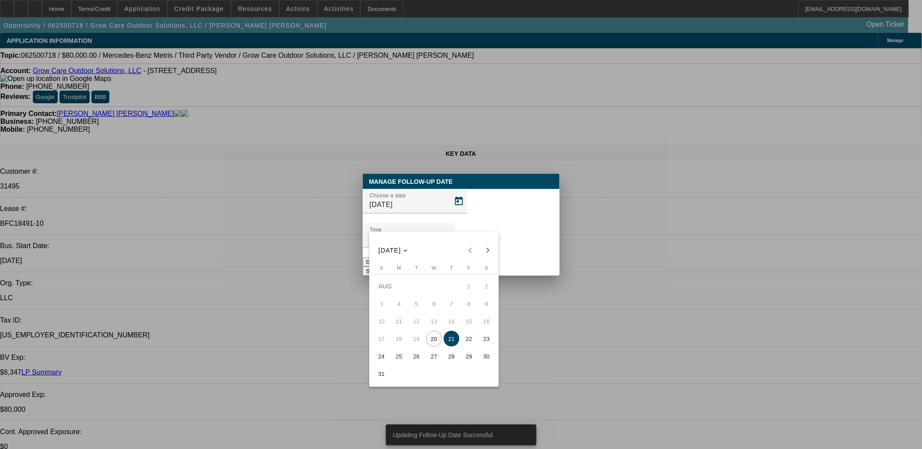
click at [397, 362] on span "25" at bounding box center [399, 356] width 16 height 16
type input "8/25/2025"
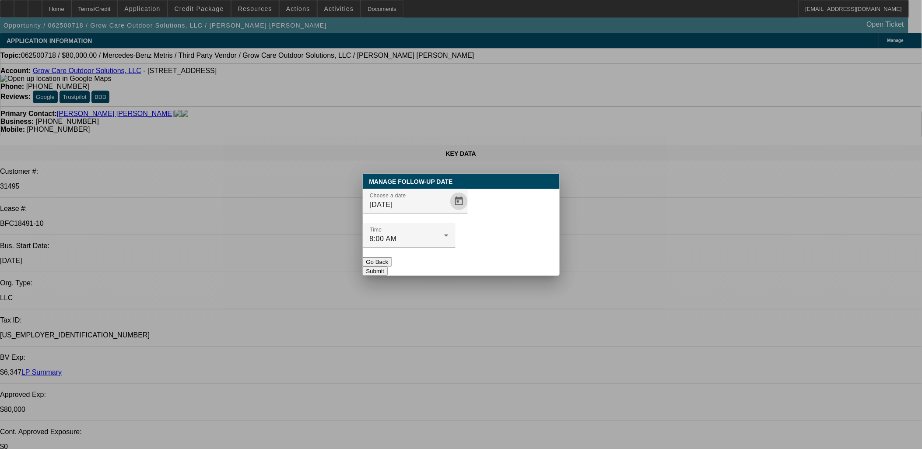
click at [388, 267] on button "Submit" at bounding box center [375, 271] width 25 height 9
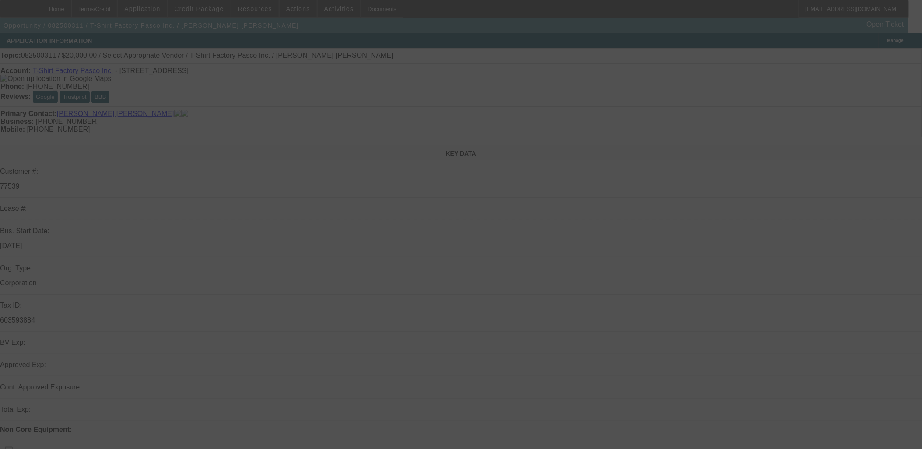
select select "0"
select select "2"
select select "0.1"
select select "4"
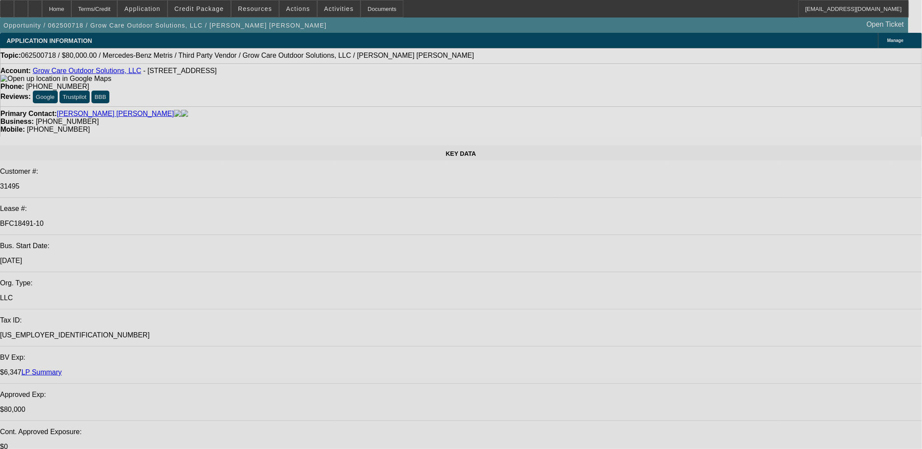
select select "0"
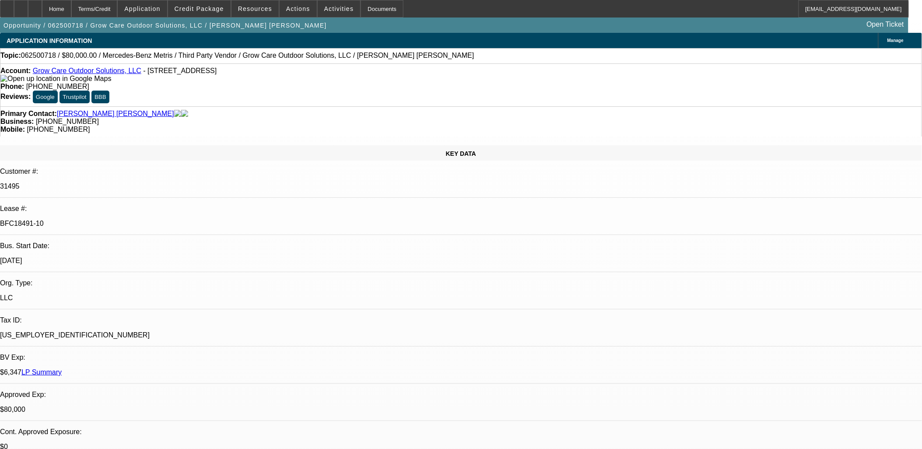
select select "0"
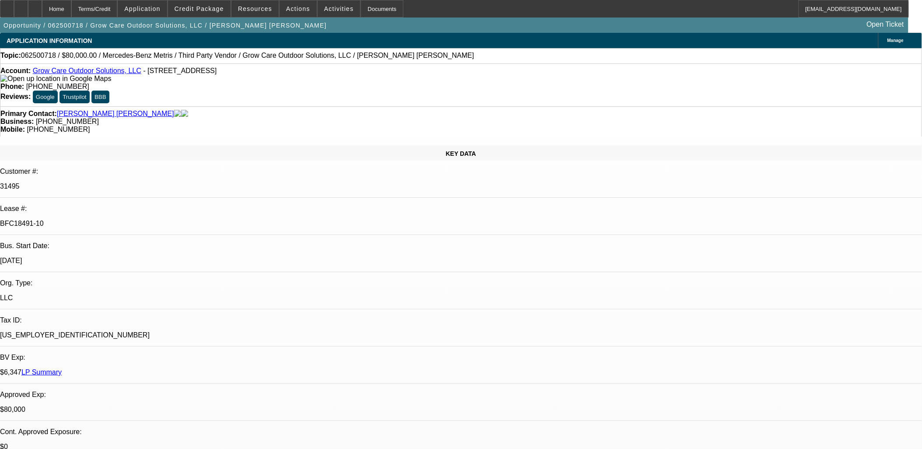
select select "0"
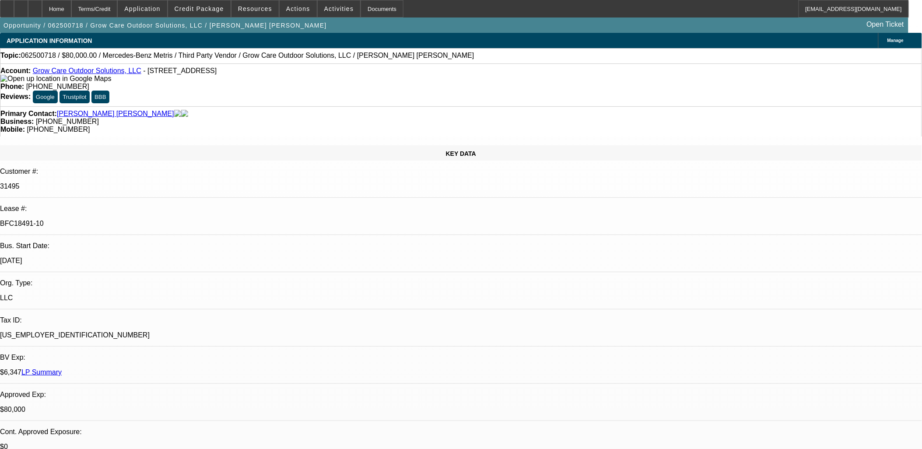
select select "0"
select select "1"
select select "6"
select select "1"
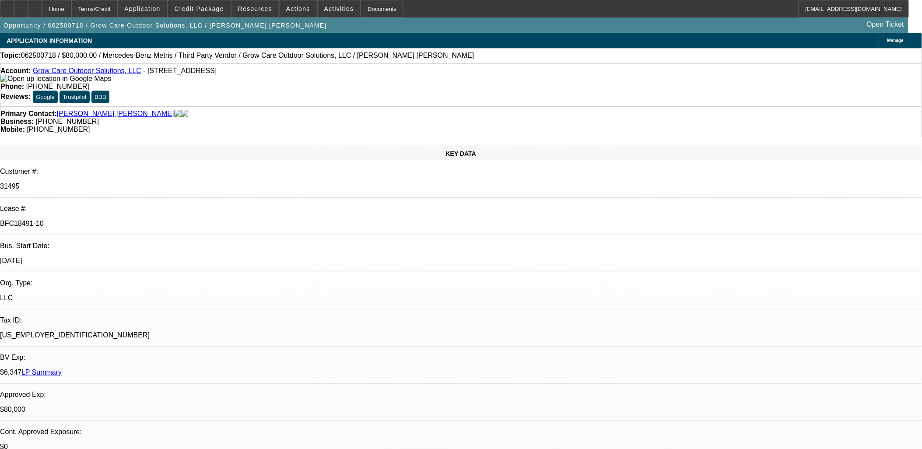
select select "1"
select select "6"
select select "1"
select select "6"
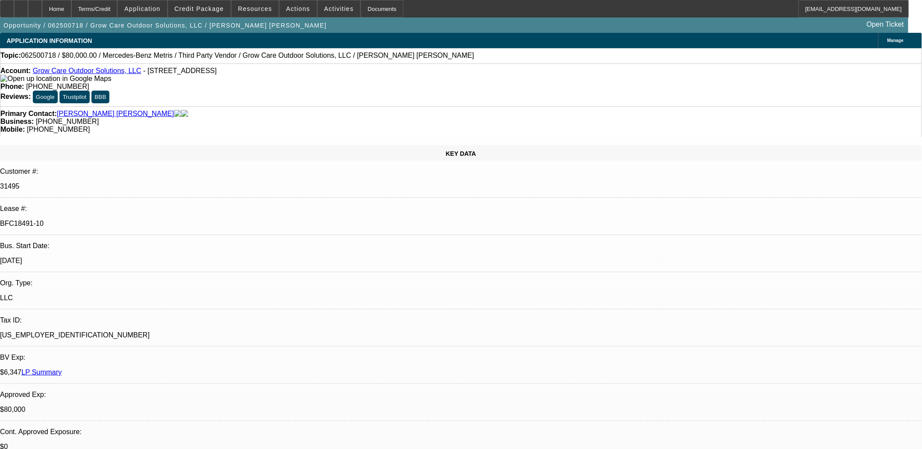
select select "1"
select select "6"
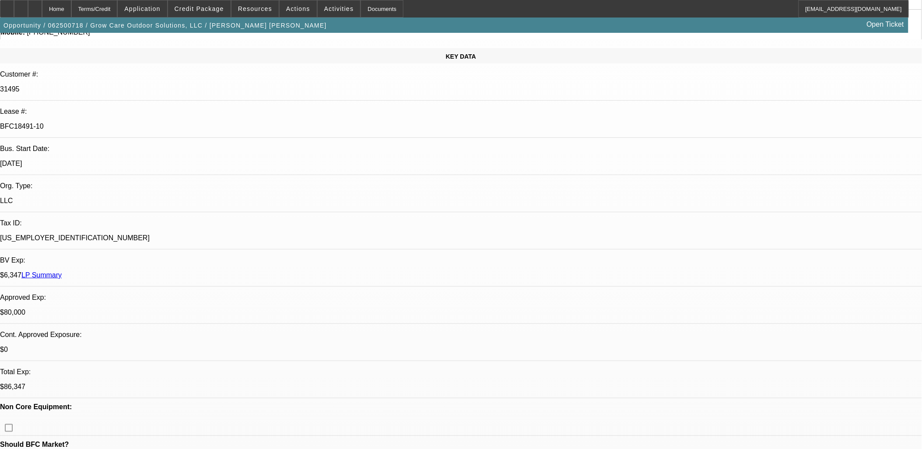
scroll to position [291, 0]
